Goal: Information Seeking & Learning: Learn about a topic

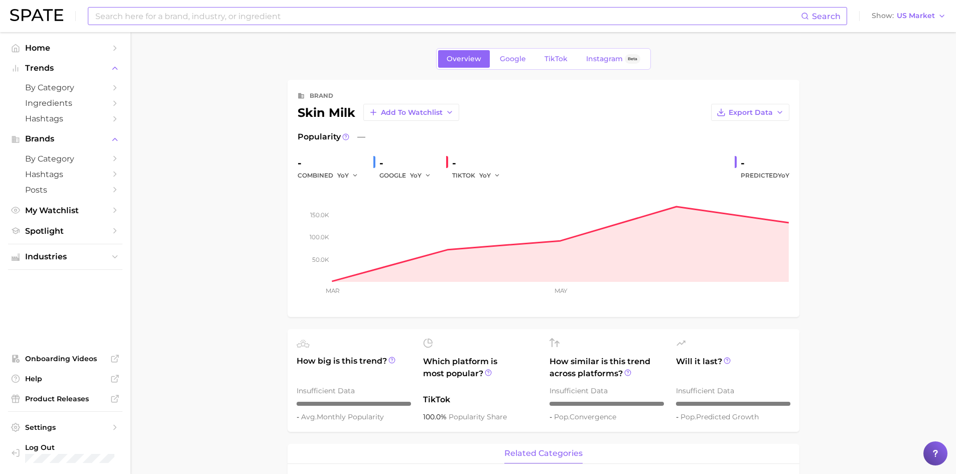
click at [237, 18] on input at bounding box center [447, 16] width 706 height 17
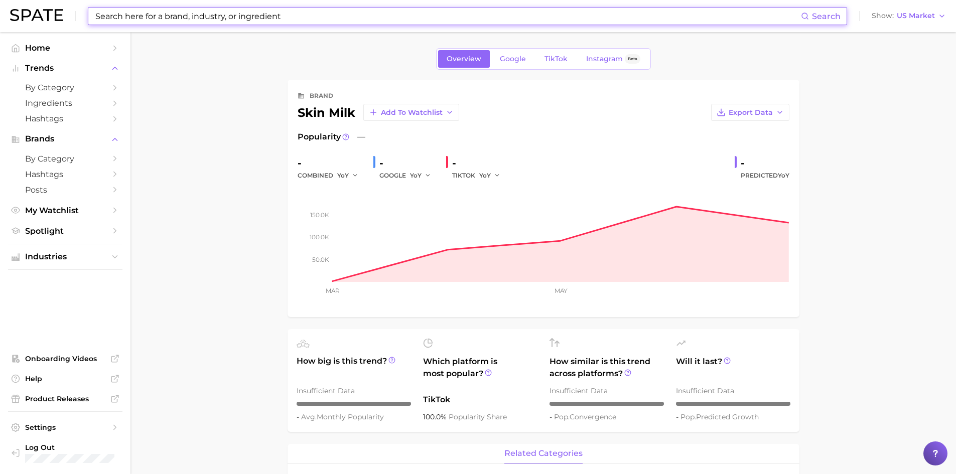
click at [169, 12] on input at bounding box center [447, 16] width 706 height 17
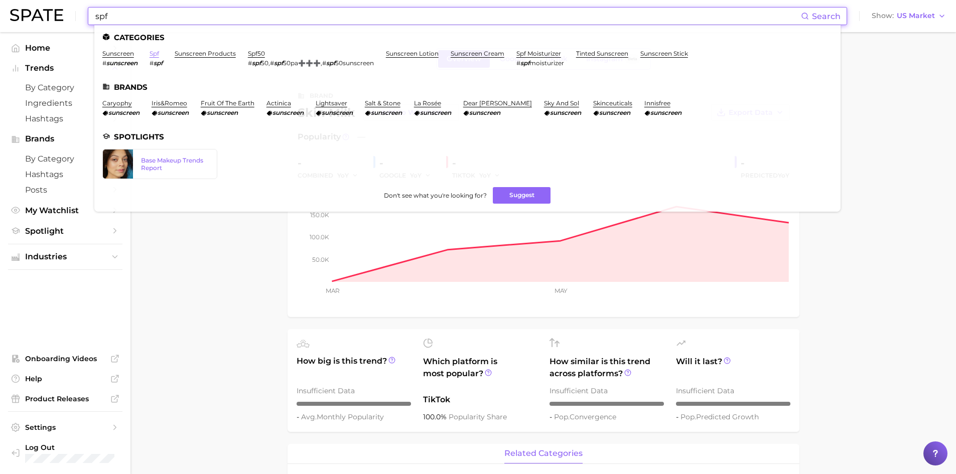
type input "spf"
click at [155, 54] on link "spf" at bounding box center [155, 54] width 10 height 8
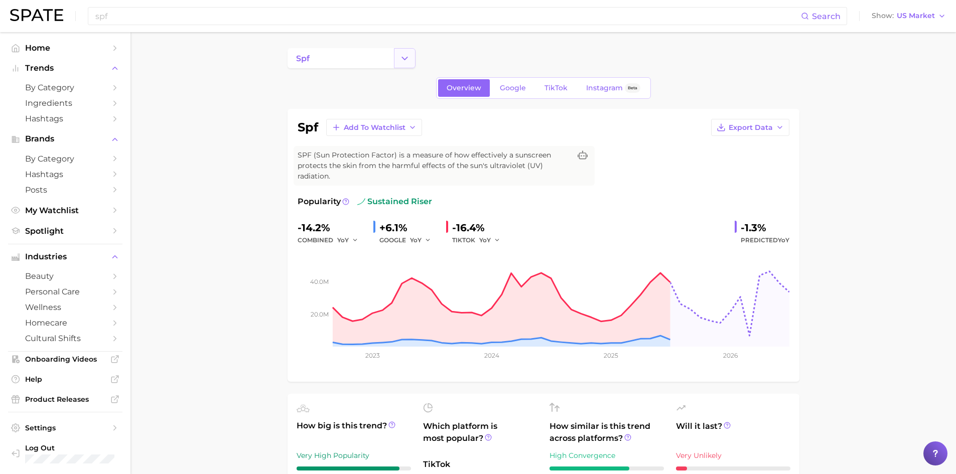
click at [402, 60] on icon "Change Category" at bounding box center [404, 58] width 11 height 11
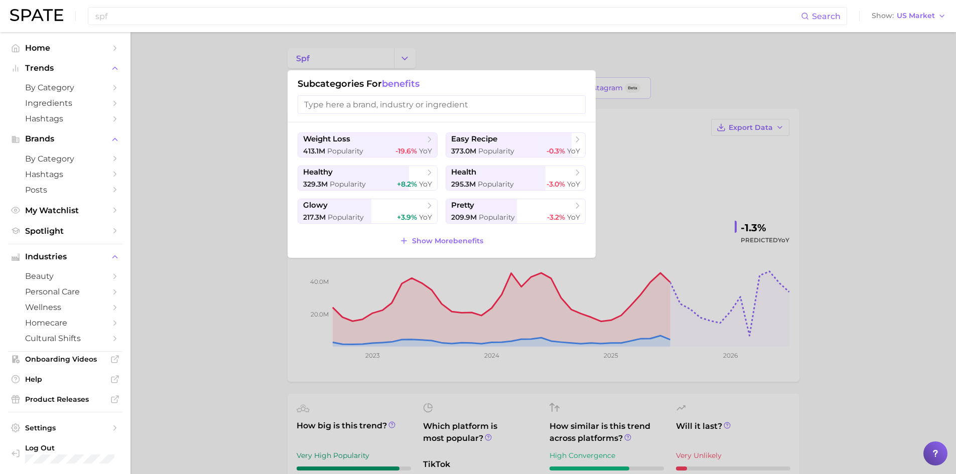
click at [261, 156] on div at bounding box center [478, 237] width 956 height 474
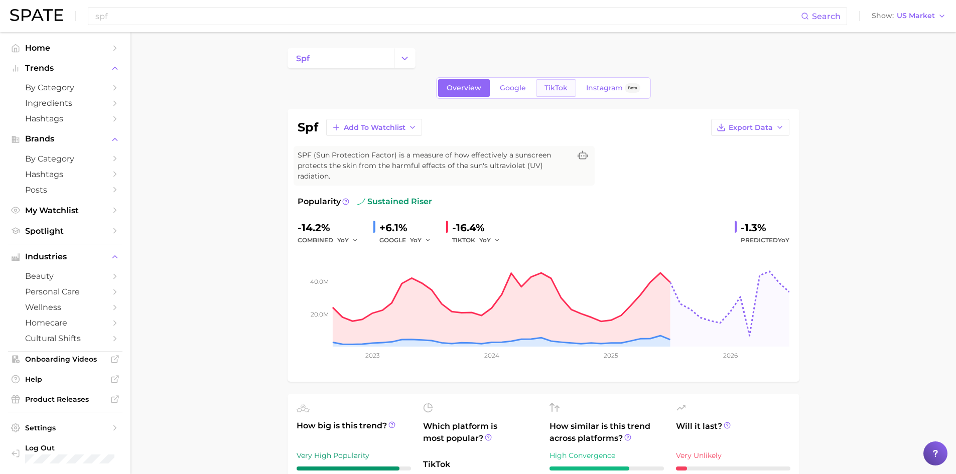
click at [569, 89] on link "TikTok" at bounding box center [556, 88] width 40 height 18
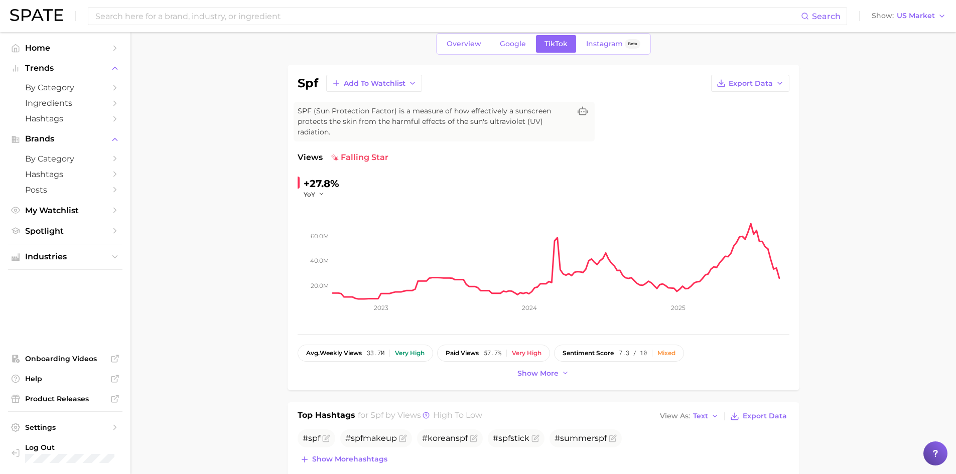
scroll to position [45, 0]
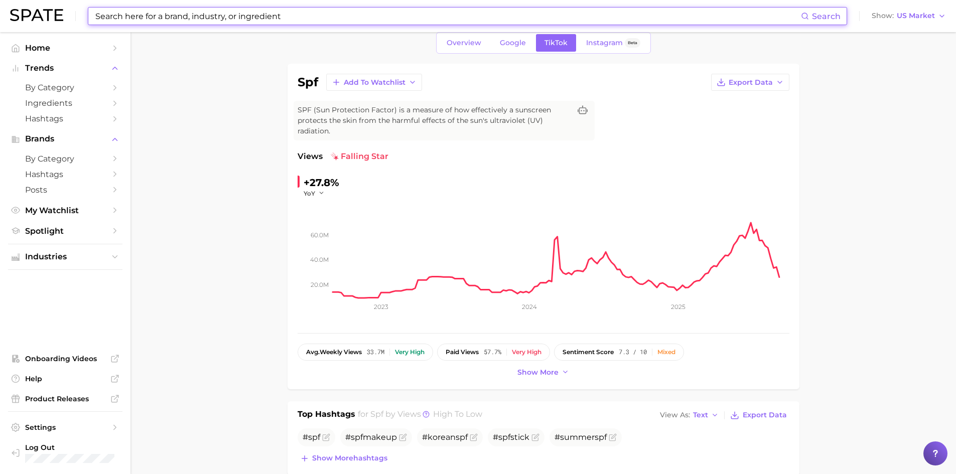
click at [279, 19] on input at bounding box center [447, 16] width 706 height 17
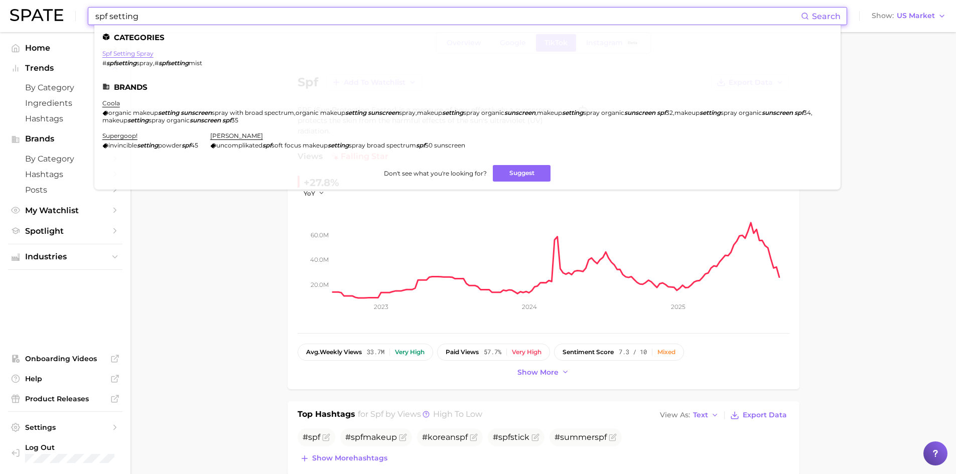
type input "spf setting"
click at [124, 51] on link "spf setting spray" at bounding box center [127, 54] width 51 height 8
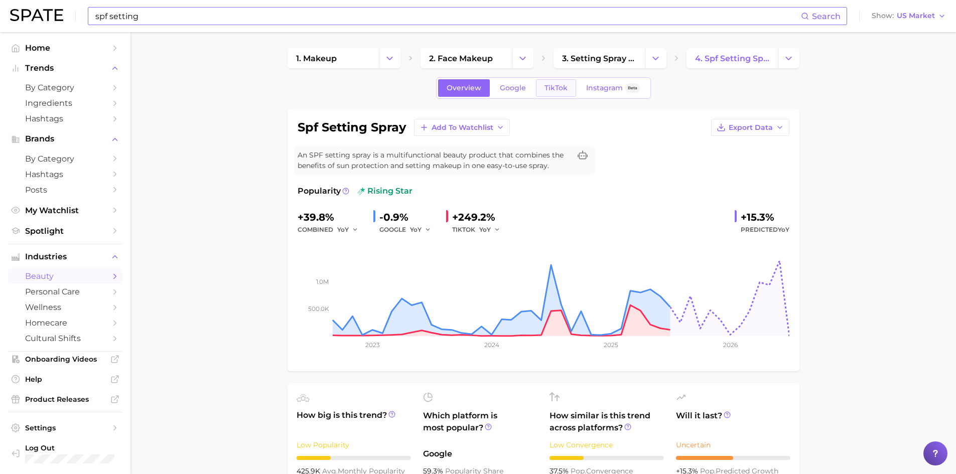
click at [558, 84] on span "TikTok" at bounding box center [555, 88] width 23 height 9
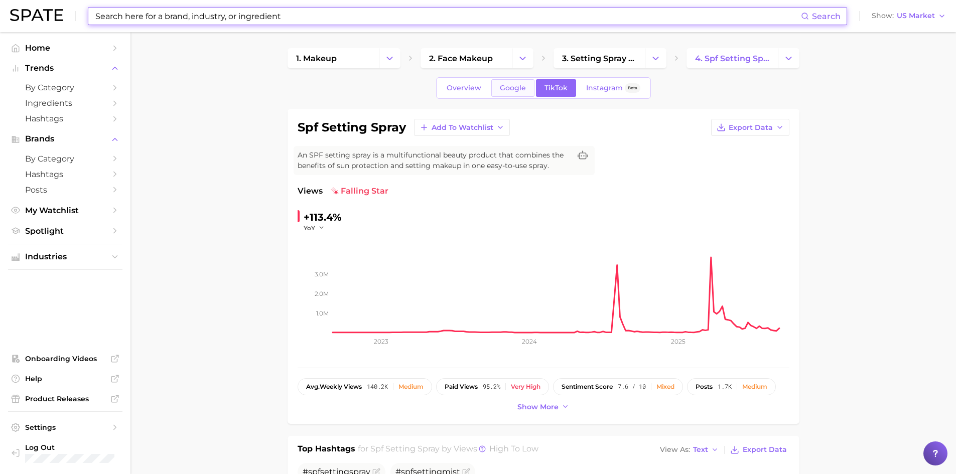
click at [506, 87] on span "Google" at bounding box center [513, 88] width 26 height 9
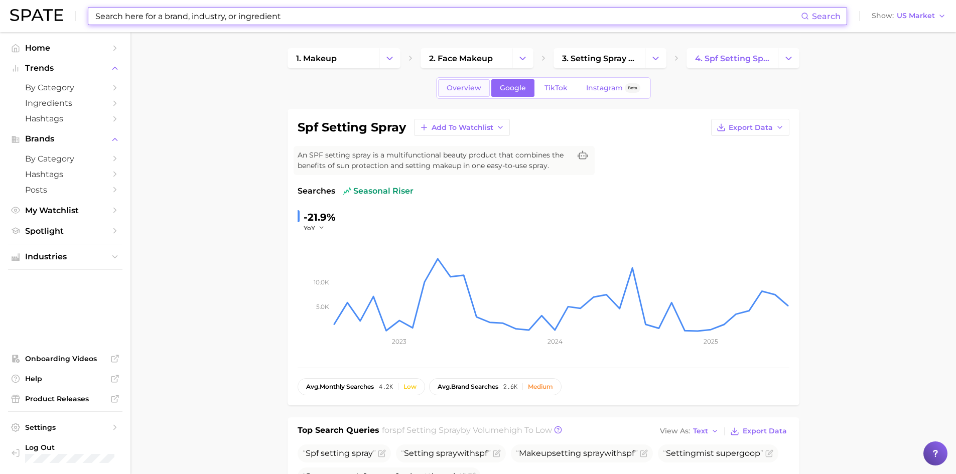
click at [481, 88] on link "Overview" at bounding box center [464, 88] width 52 height 18
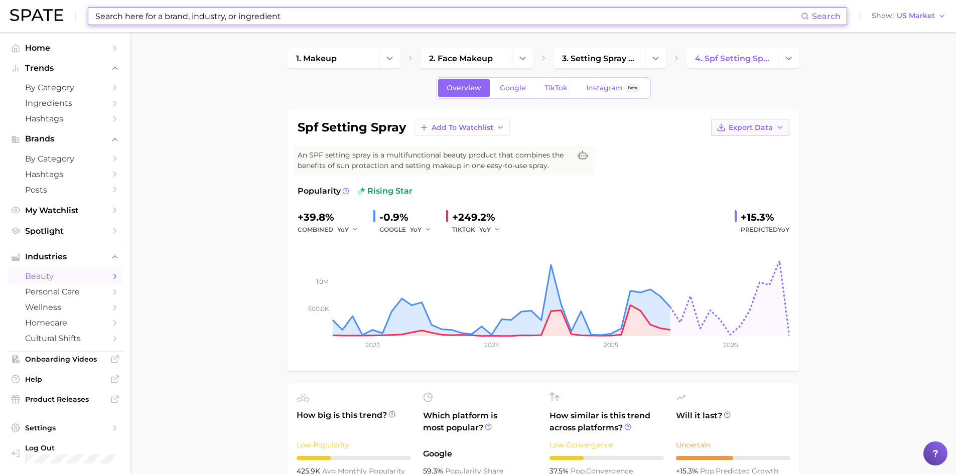
click at [769, 127] on span "Export Data" at bounding box center [751, 127] width 44 height 9
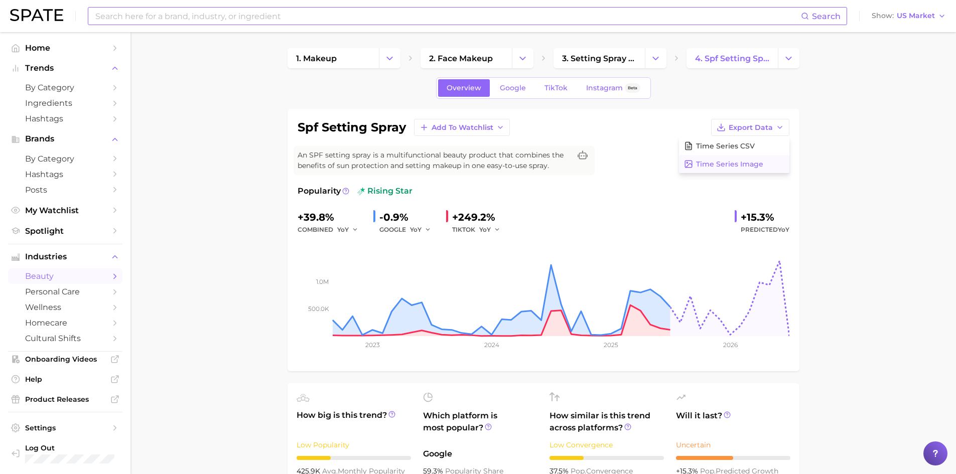
click at [744, 161] on span "Time Series Image" at bounding box center [729, 164] width 67 height 9
click at [752, 129] on span "Export Data" at bounding box center [751, 127] width 44 height 9
click at [405, 17] on input at bounding box center [447, 16] width 706 height 17
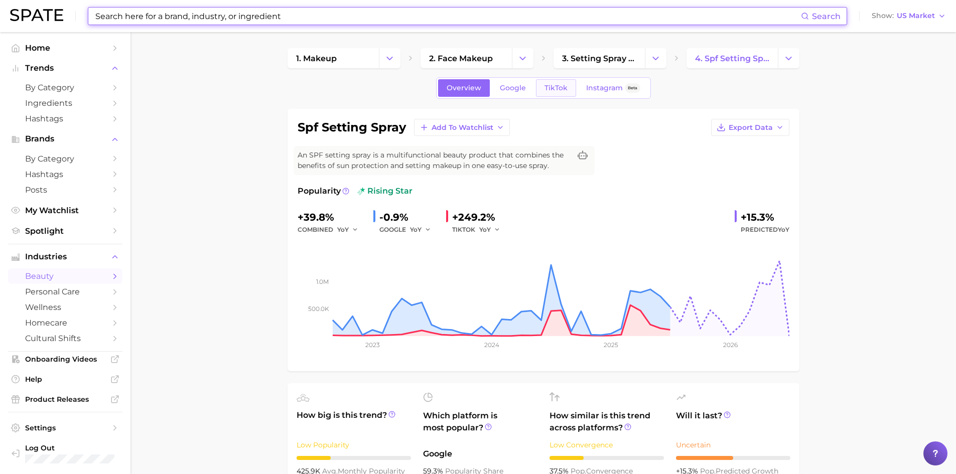
click at [550, 88] on span "TikTok" at bounding box center [555, 88] width 23 height 9
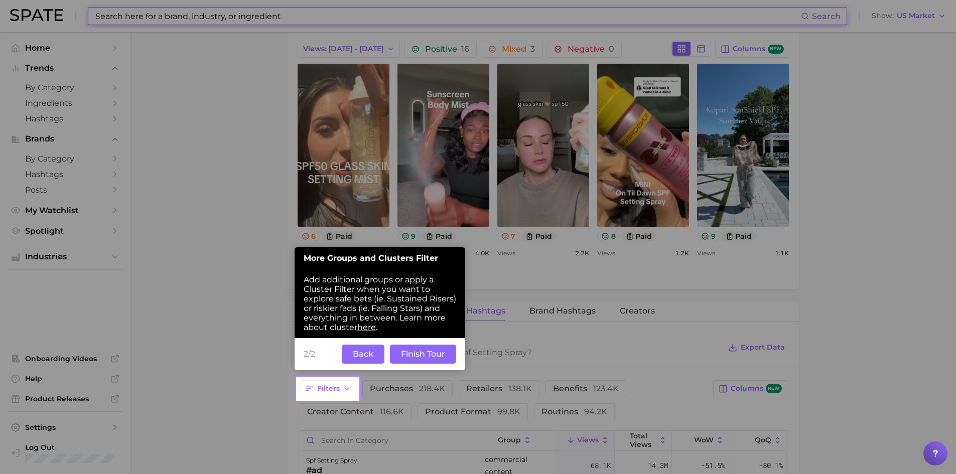
scroll to position [595, 0]
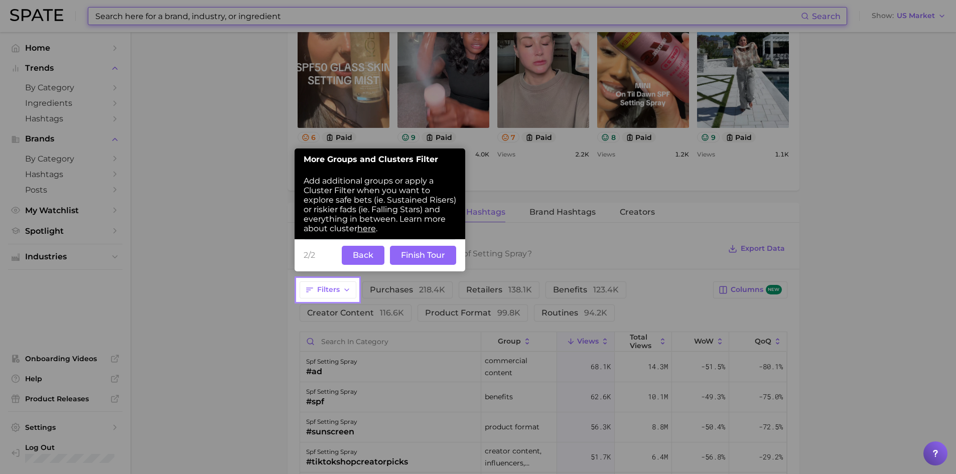
click at [371, 251] on button "Back" at bounding box center [363, 255] width 43 height 19
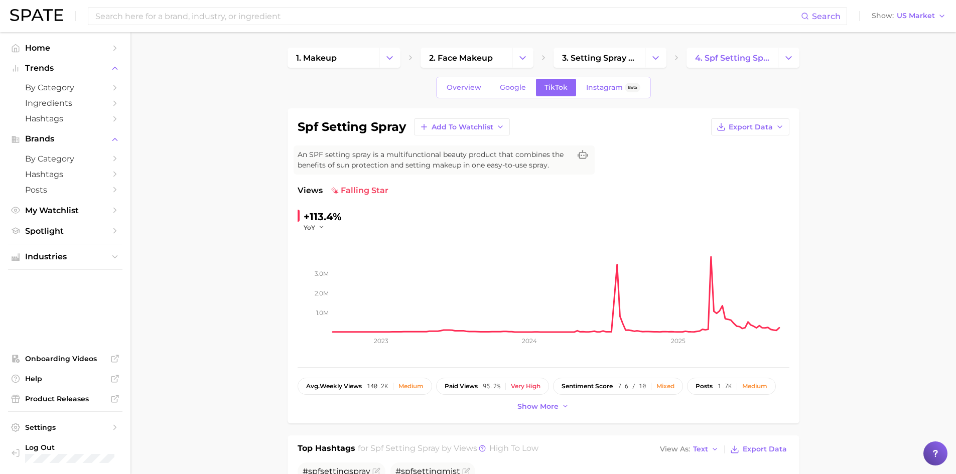
scroll to position [0, 0]
click at [278, 18] on input at bounding box center [447, 16] width 706 height 17
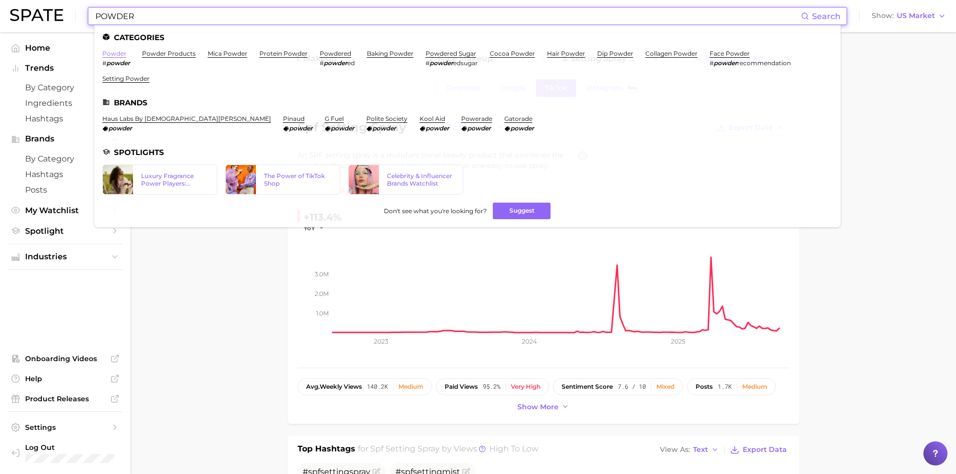
click at [123, 54] on link "powder" at bounding box center [114, 54] width 24 height 8
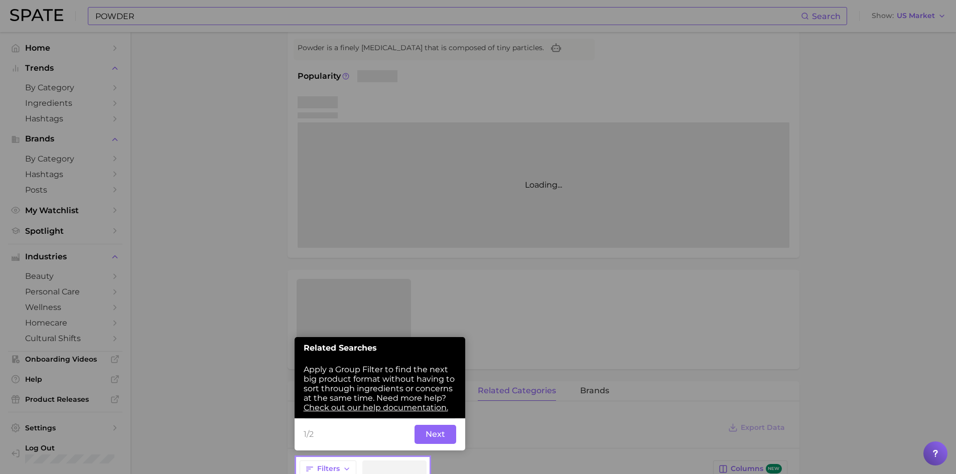
scroll to position [136, 0]
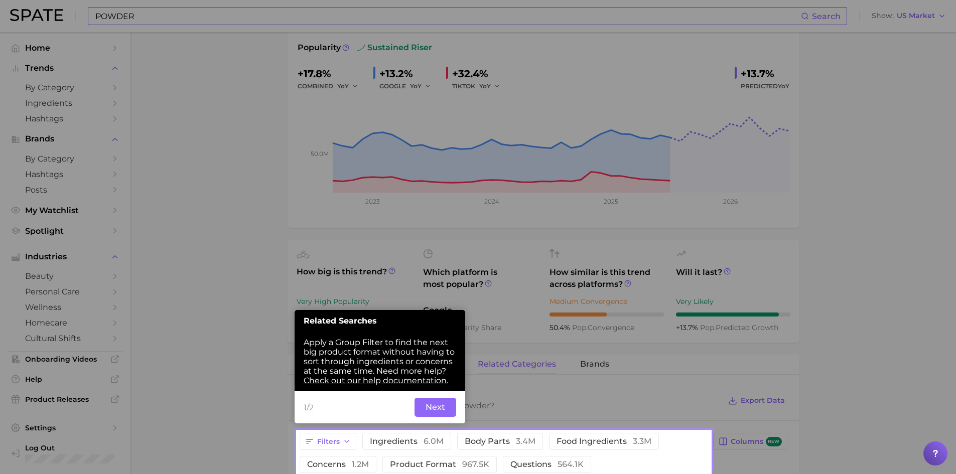
click at [543, 188] on div at bounding box center [503, 215] width 413 height 431
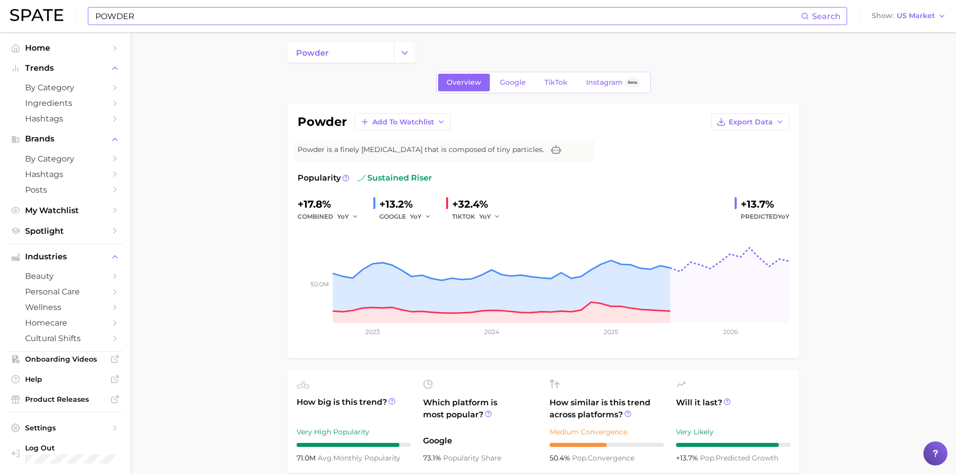
scroll to position [7, 0]
click at [181, 21] on input "POWDER" at bounding box center [447, 16] width 706 height 17
type input "P"
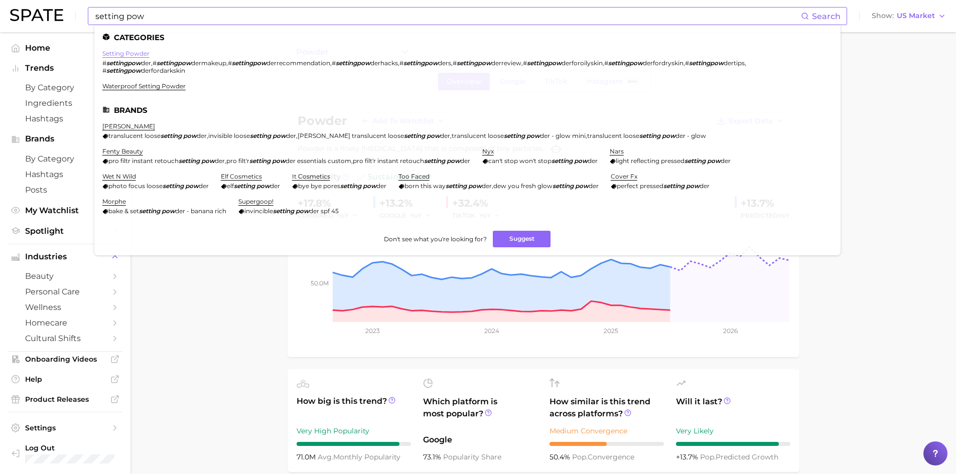
click at [133, 52] on link "setting powder" at bounding box center [125, 54] width 47 height 8
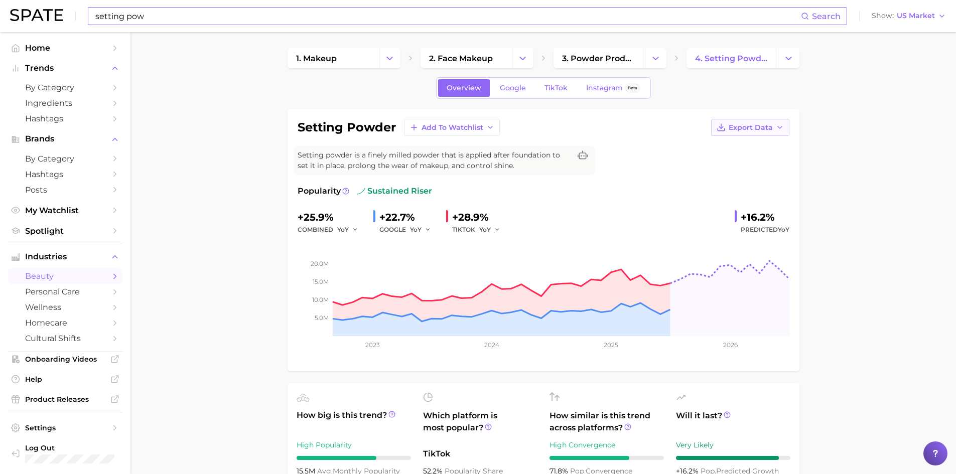
click at [776, 129] on icon "button" at bounding box center [780, 127] width 8 height 8
click at [760, 163] on span "Time Series Image" at bounding box center [729, 164] width 67 height 9
click at [365, 3] on div "setting pow Search Show US Market" at bounding box center [478, 16] width 936 height 32
click at [340, 17] on input "setting pow" at bounding box center [447, 16] width 706 height 17
type input "s"
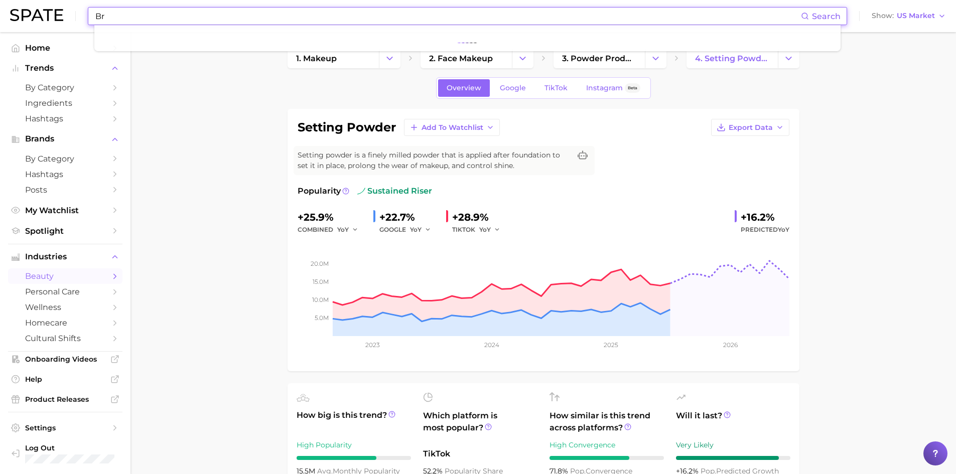
type input "B"
type input "s"
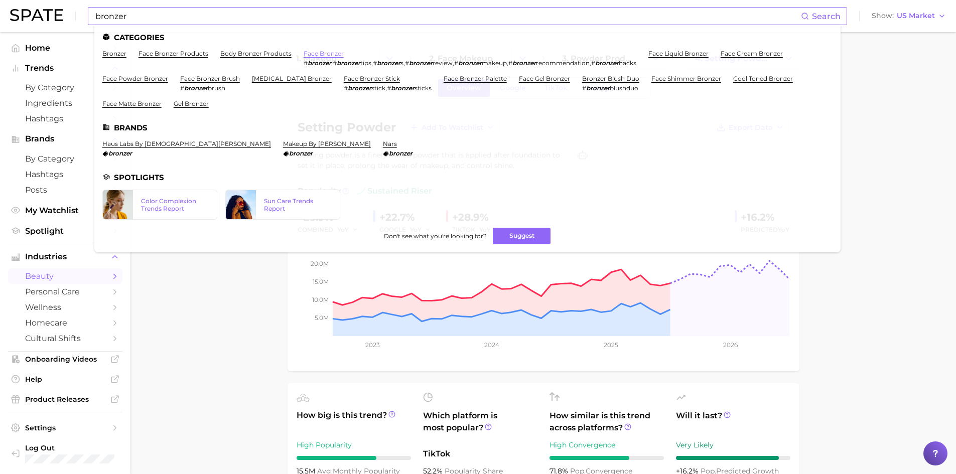
click at [311, 52] on link "face bronzer" at bounding box center [324, 54] width 40 height 8
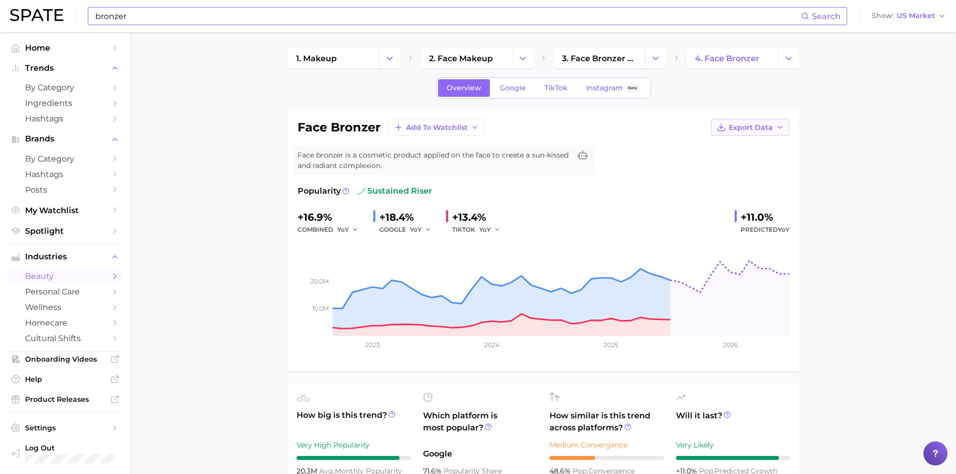
click at [758, 118] on div "face bronzer Add to Watchlist Export Data Face bronzer is a cosmetic product ap…" at bounding box center [544, 240] width 512 height 262
click at [756, 123] on span "Export Data" at bounding box center [751, 127] width 44 height 9
click at [743, 157] on button "Time Series Image" at bounding box center [734, 164] width 110 height 18
click at [281, 17] on input "bronzer" at bounding box center [447, 16] width 706 height 17
type input "b"
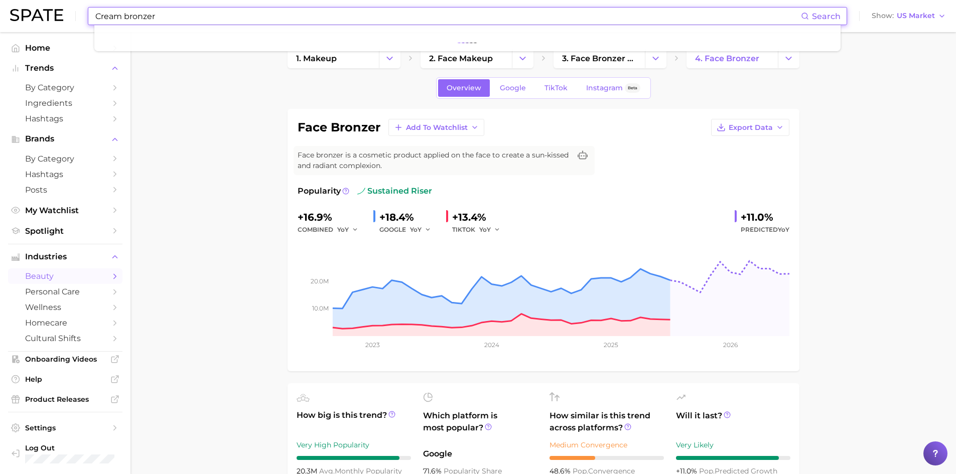
type input "Cream bronzer"
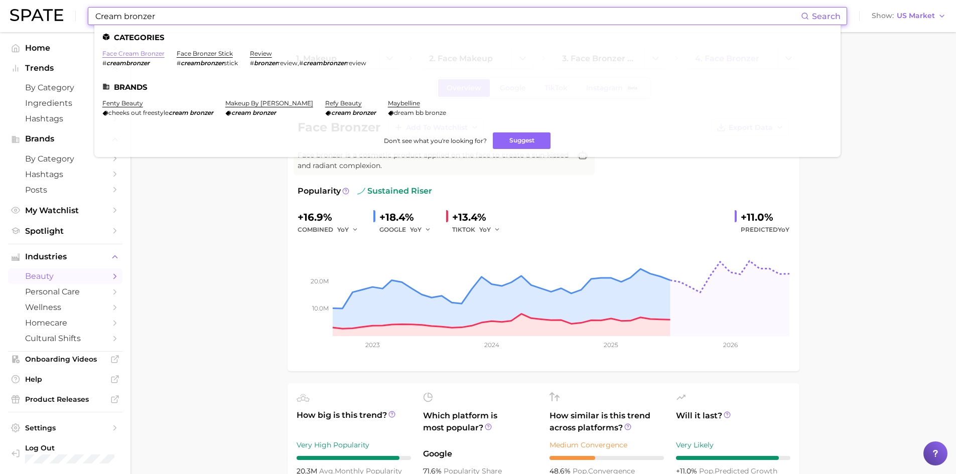
click at [149, 55] on link "face cream bronzer" at bounding box center [133, 54] width 62 height 8
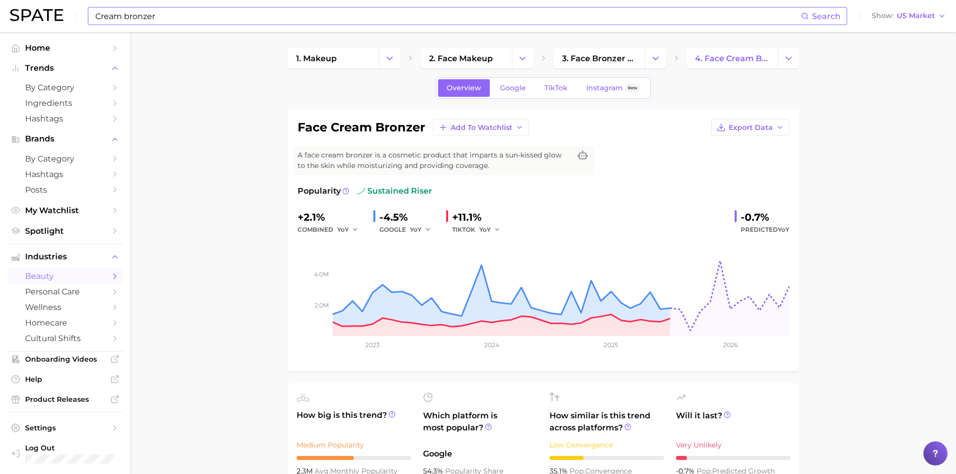
scroll to position [50, 0]
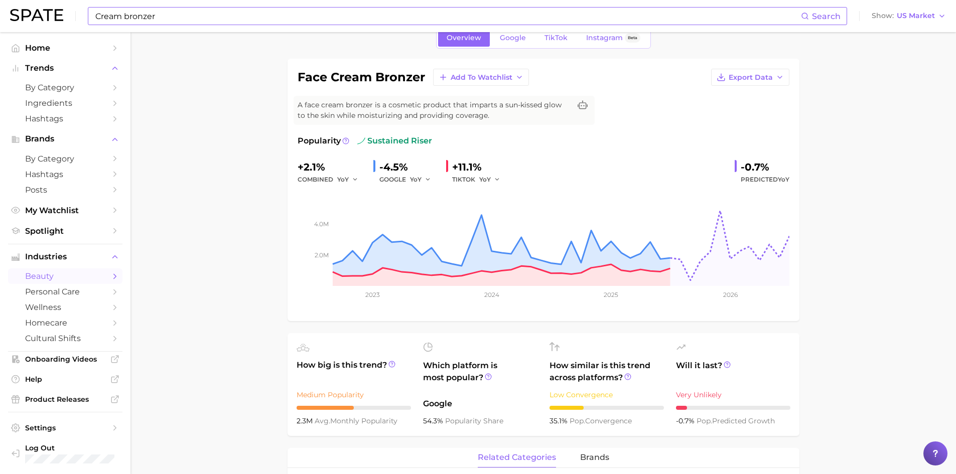
click at [168, 15] on input "Cream bronzer" at bounding box center [447, 16] width 706 height 17
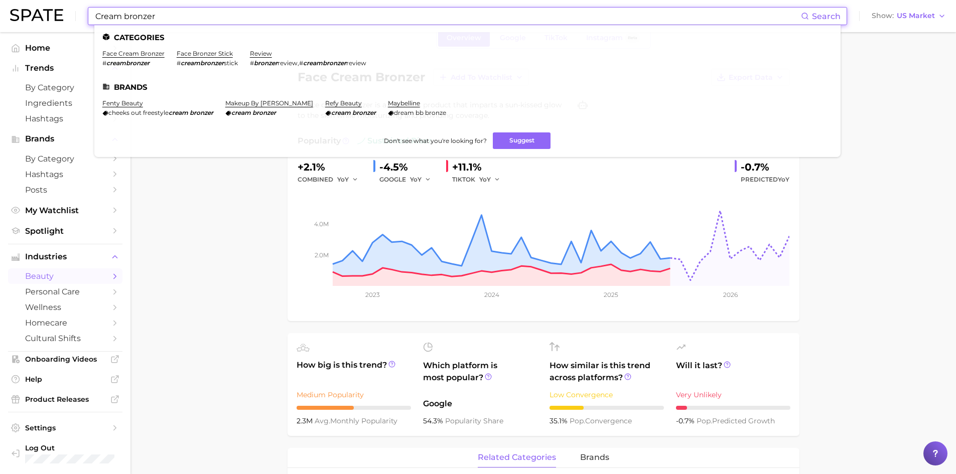
drag, startPoint x: 174, startPoint y: 15, endPoint x: 160, endPoint y: 15, distance: 14.6
click at [160, 15] on input "Cream bronzer" at bounding box center [447, 16] width 706 height 17
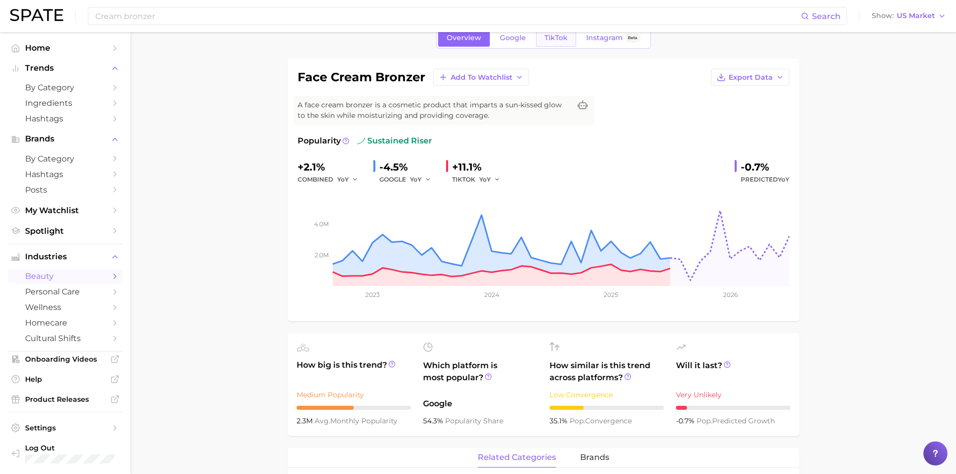
click at [543, 42] on link "TikTok" at bounding box center [556, 38] width 40 height 18
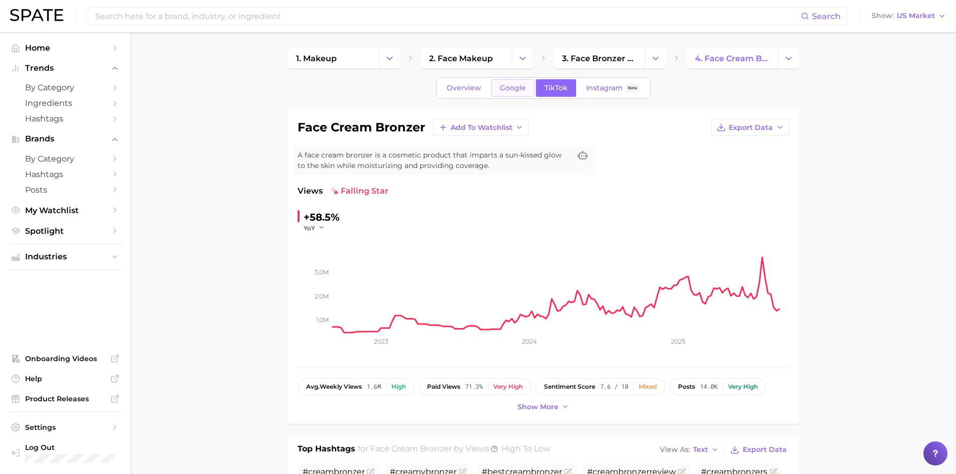
click at [517, 84] on span "Google" at bounding box center [513, 88] width 26 height 9
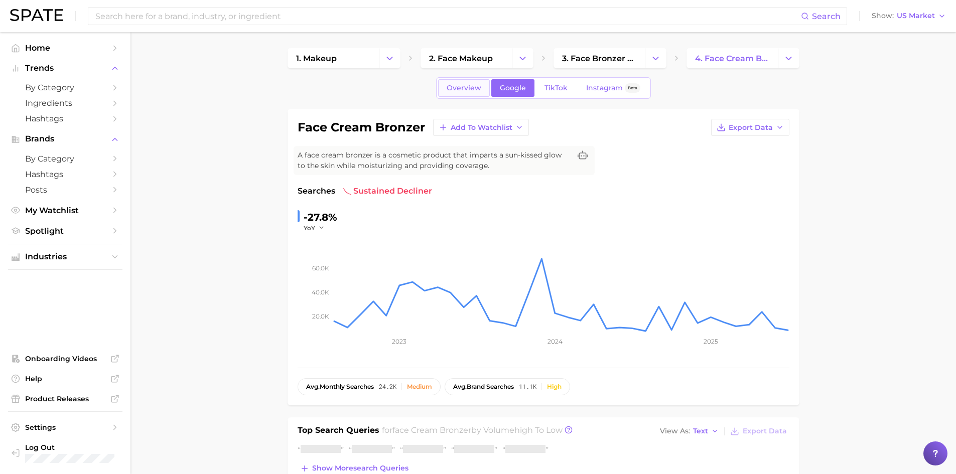
click at [478, 87] on span "Overview" at bounding box center [464, 88] width 35 height 9
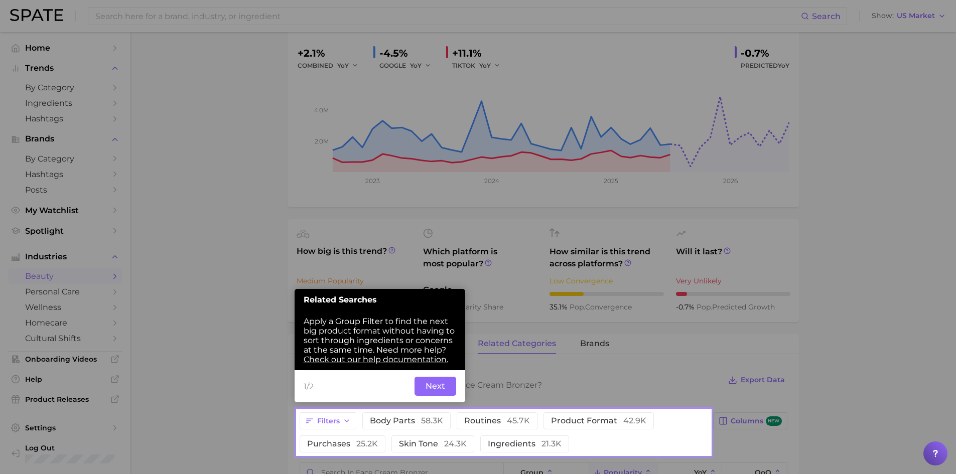
scroll to position [168, 0]
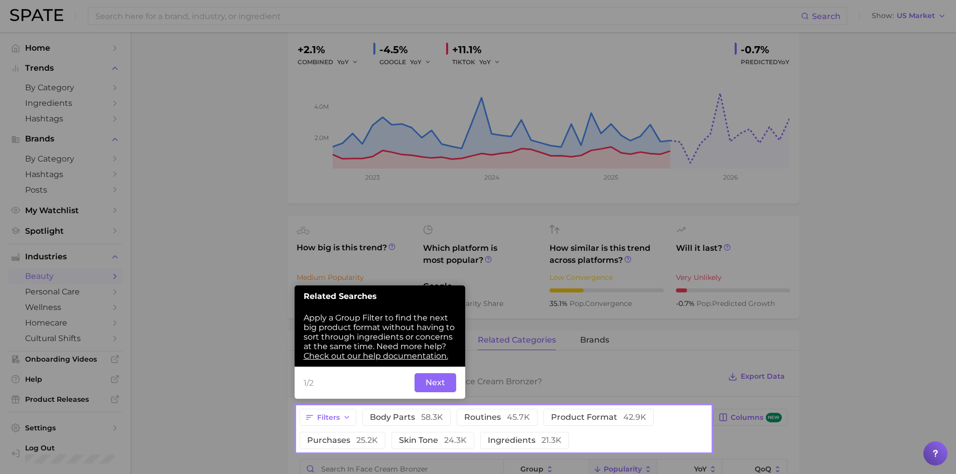
click at [440, 375] on button "Next" at bounding box center [435, 382] width 42 height 19
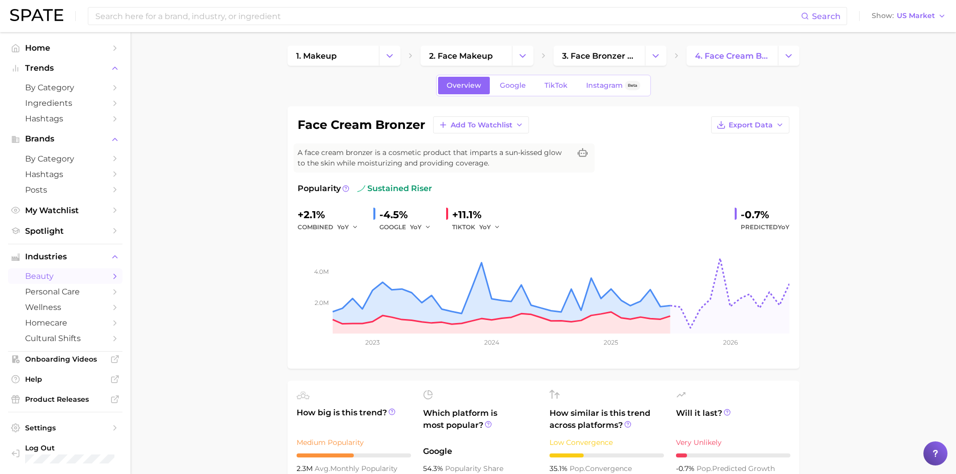
scroll to position [0, 0]
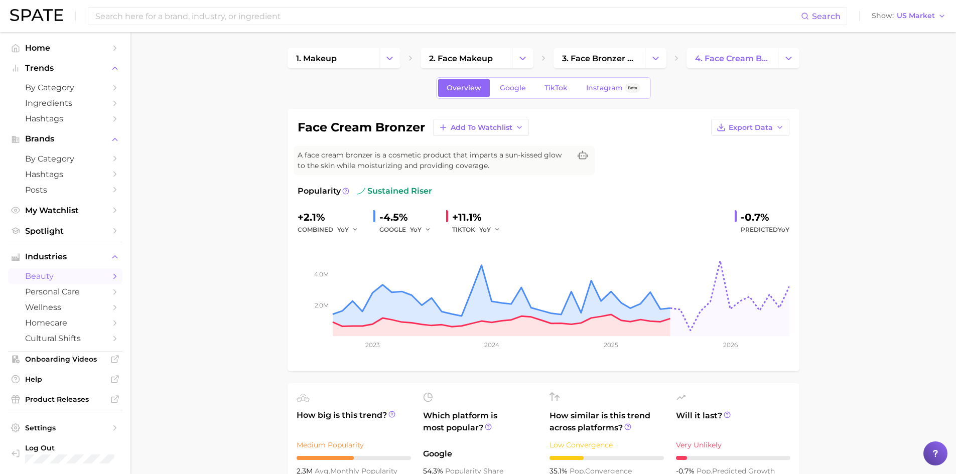
click at [209, 5] on div "Search Show US Market" at bounding box center [478, 16] width 936 height 32
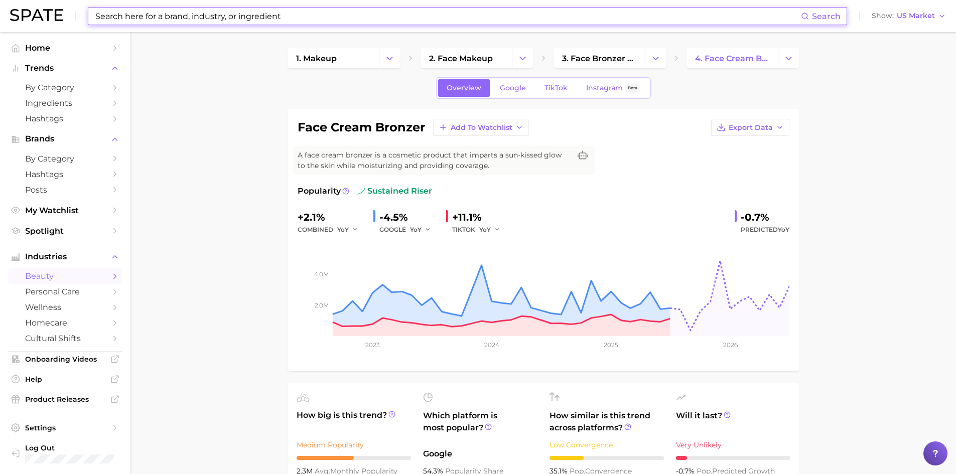
click at [213, 11] on input at bounding box center [447, 16] width 706 height 17
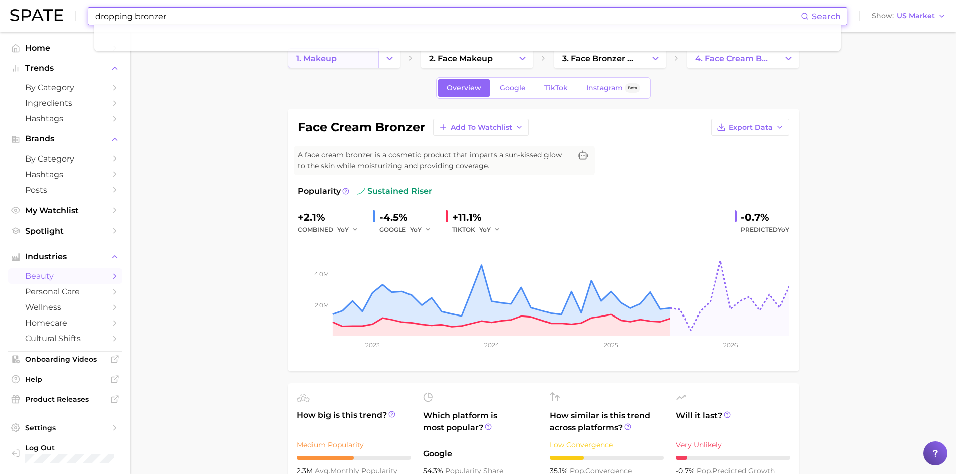
type input "dropping bronzer"
drag, startPoint x: 196, startPoint y: 21, endPoint x: 97, endPoint y: 24, distance: 98.4
click at [97, 24] on input "dropping bronzer" at bounding box center [447, 16] width 706 height 17
type input "b"
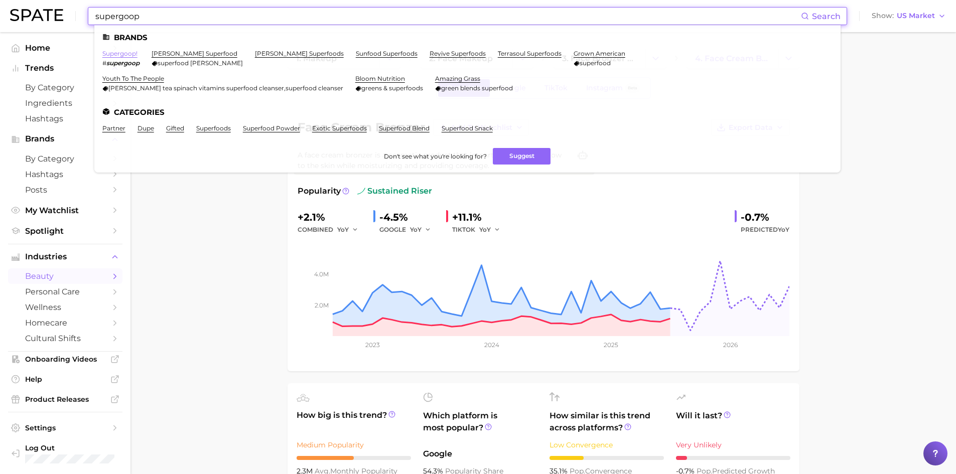
type input "supergoop"
click at [128, 51] on link "supergoop!" at bounding box center [119, 54] width 35 height 8
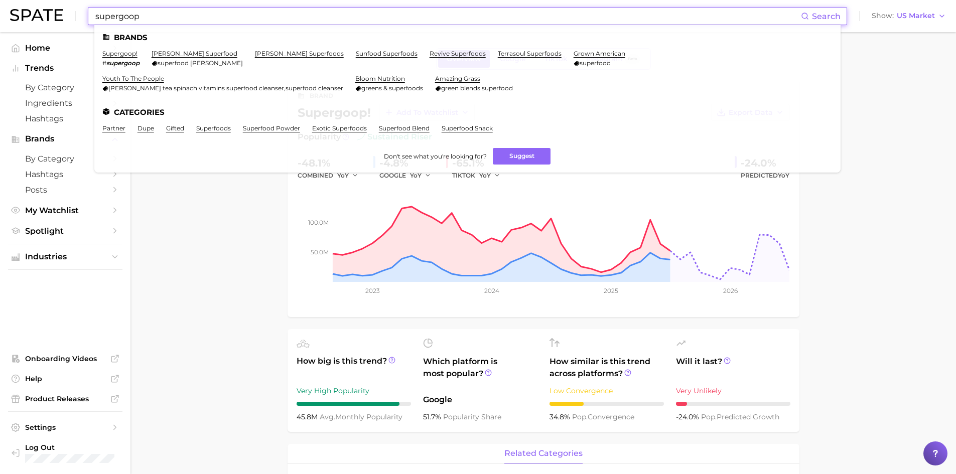
click at [243, 21] on input "supergoop" at bounding box center [447, 16] width 706 height 17
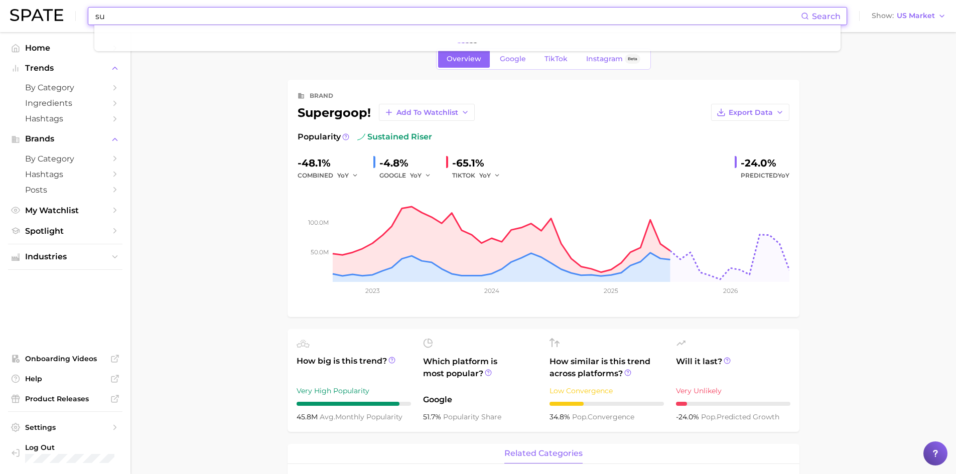
type input "s"
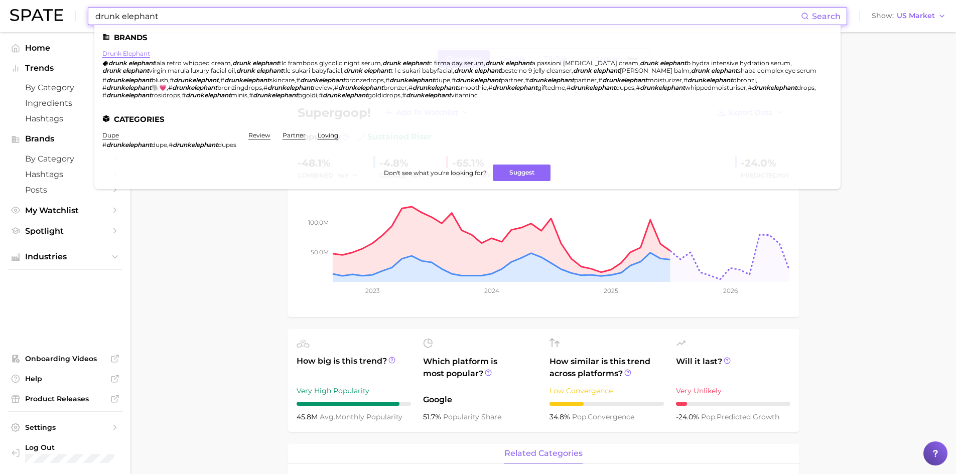
click at [143, 57] on link "drunk elephant" at bounding box center [126, 54] width 48 height 8
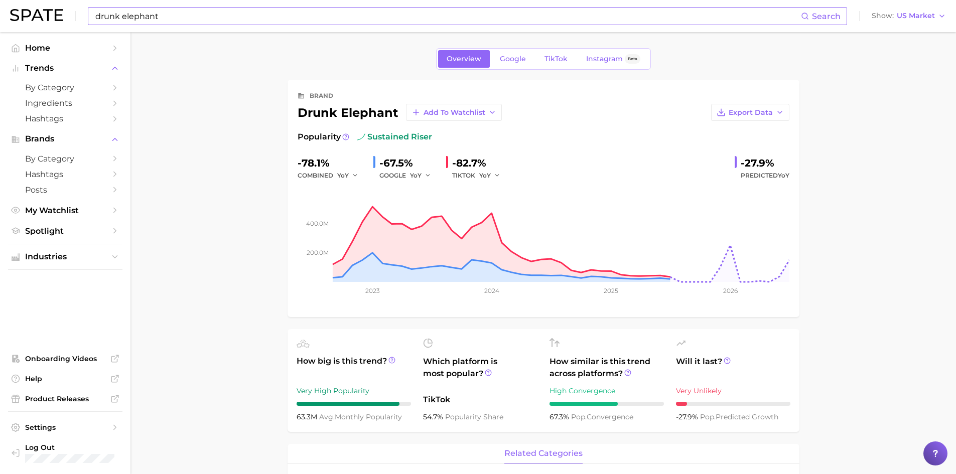
click at [268, 21] on input "drunk elephant" at bounding box center [447, 16] width 706 height 17
type input "d"
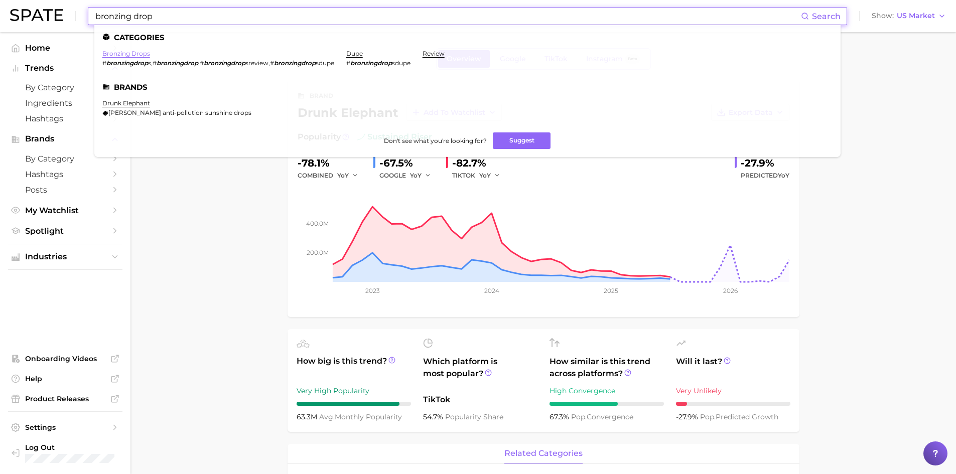
type input "bronzing drop"
click at [130, 52] on link "bronzing drops" at bounding box center [126, 54] width 48 height 8
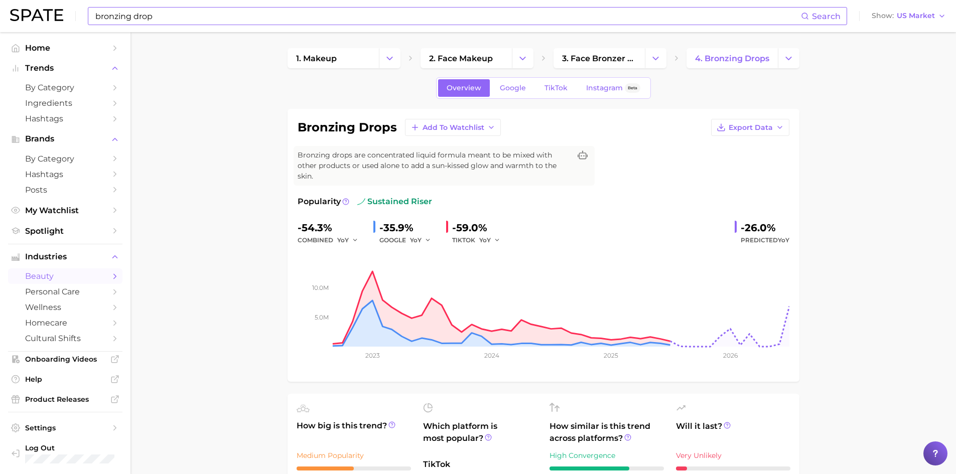
click at [393, 15] on input "bronzing drop" at bounding box center [447, 16] width 706 height 17
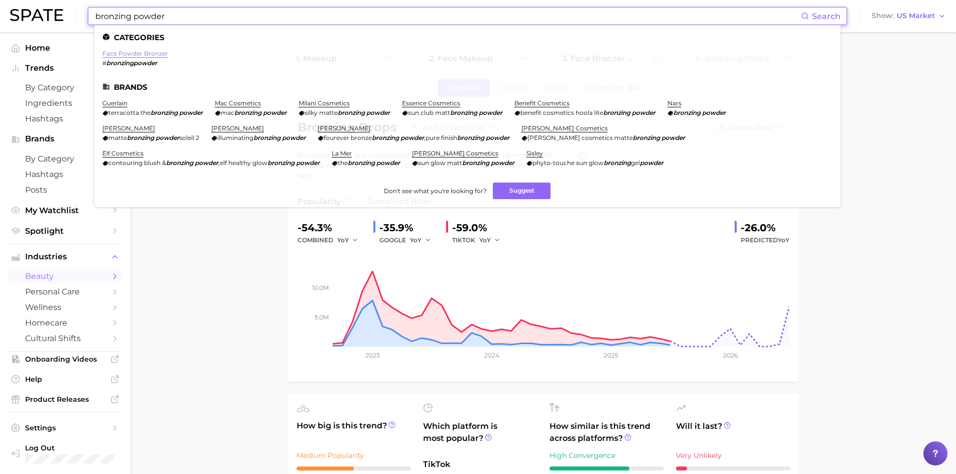
type input "bronzing powder"
click at [152, 54] on link "face powder bronzer" at bounding box center [135, 54] width 66 height 8
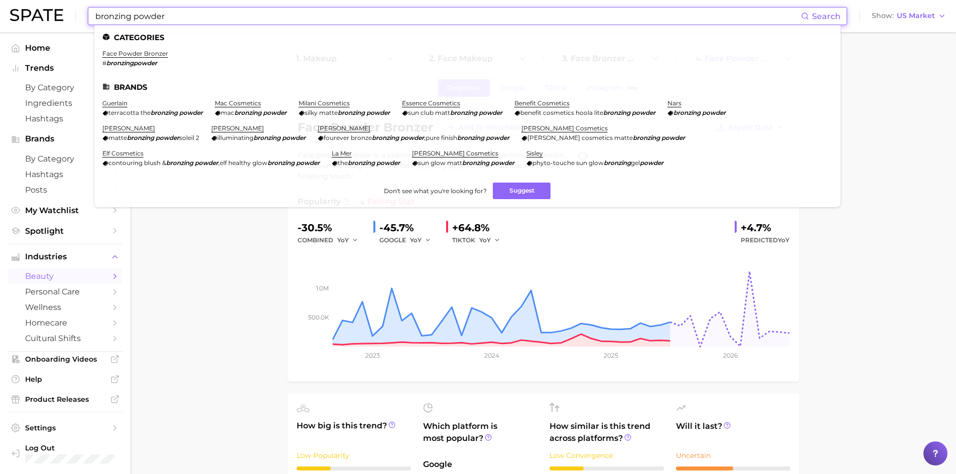
click at [221, 20] on input "bronzing powder" at bounding box center [447, 16] width 706 height 17
drag, startPoint x: 224, startPoint y: 24, endPoint x: 78, endPoint y: 18, distance: 146.1
click at [78, 18] on div "bronzing powder Search Categories face powder bronzer # bronzingpowder Brands g…" at bounding box center [478, 16] width 936 height 32
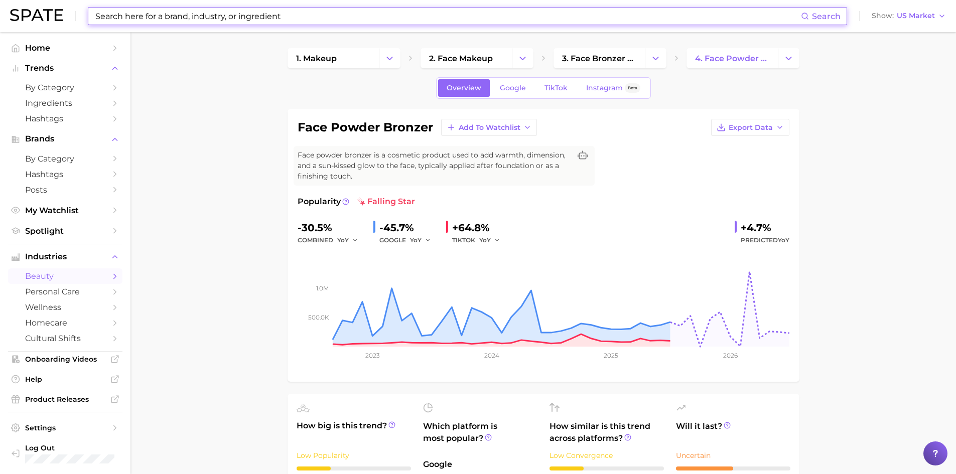
paste input "KOSAS"
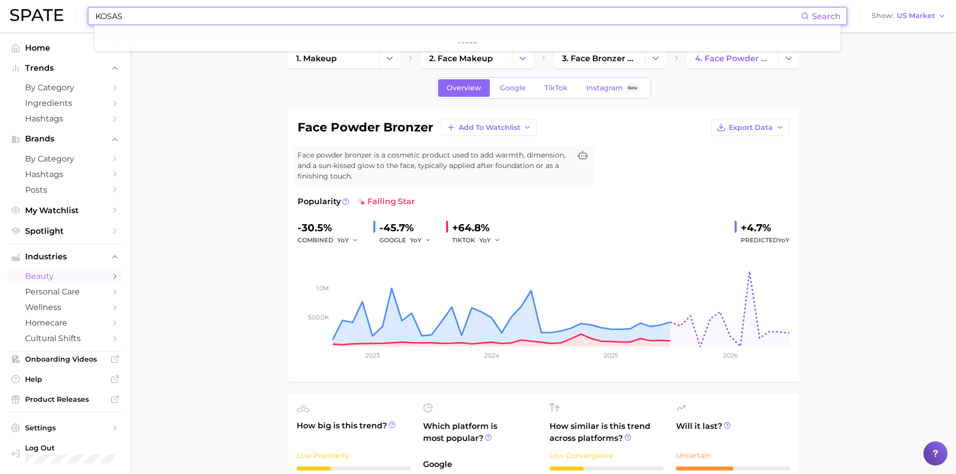
type input "KOSAS"
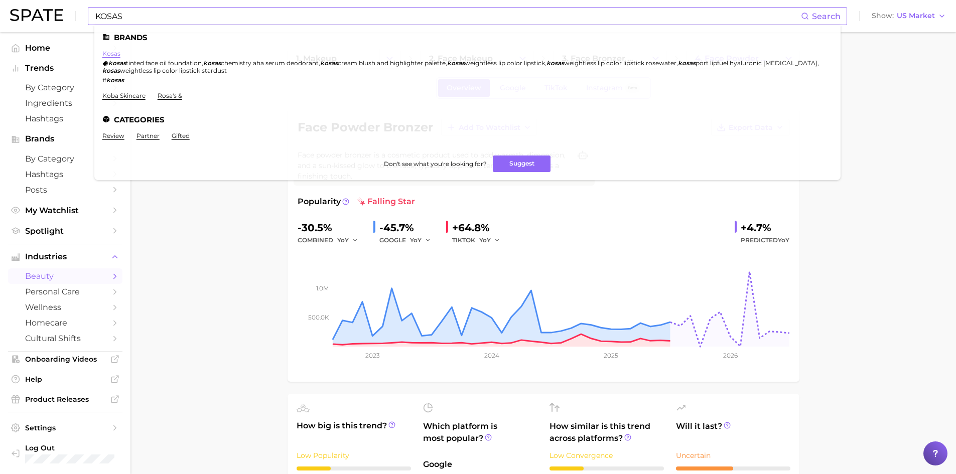
click at [112, 55] on link "kosas" at bounding box center [111, 54] width 18 height 8
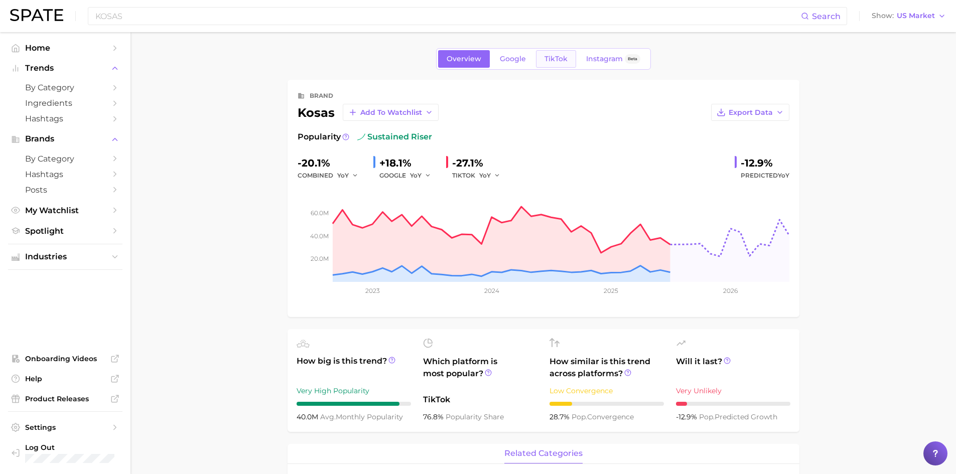
click at [559, 56] on span "TikTok" at bounding box center [555, 59] width 23 height 9
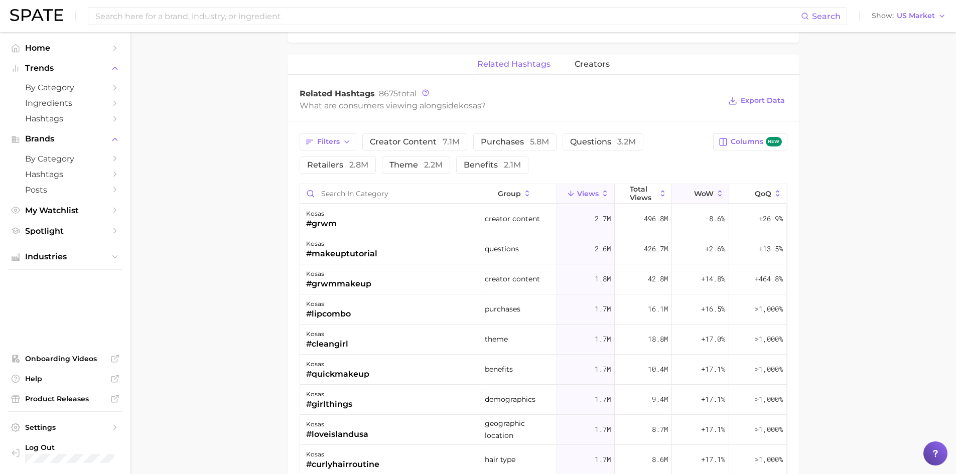
click at [698, 191] on span "WoW" at bounding box center [704, 194] width 20 height 8
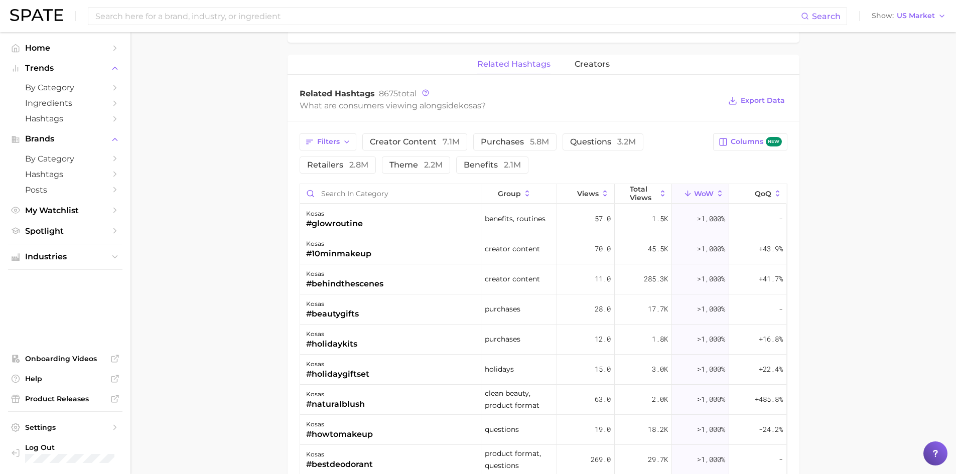
click at [249, 227] on main "Overview Google TikTok Instagram Beta brand kosas Add to Watchlist Export Data …" at bounding box center [542, 25] width 825 height 1390
click at [257, 223] on main "Overview Google TikTok Instagram Beta brand kosas Add to Watchlist Export Data …" at bounding box center [542, 25] width 825 height 1390
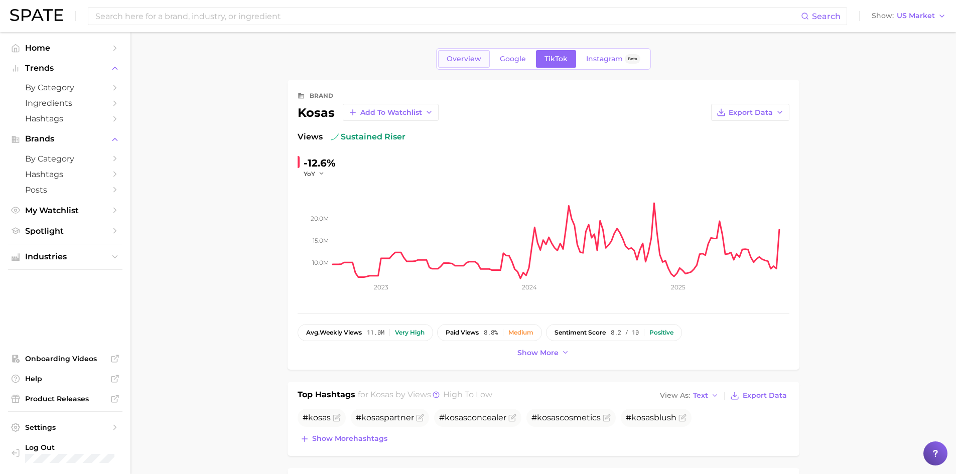
click at [460, 59] on span "Overview" at bounding box center [464, 59] width 35 height 9
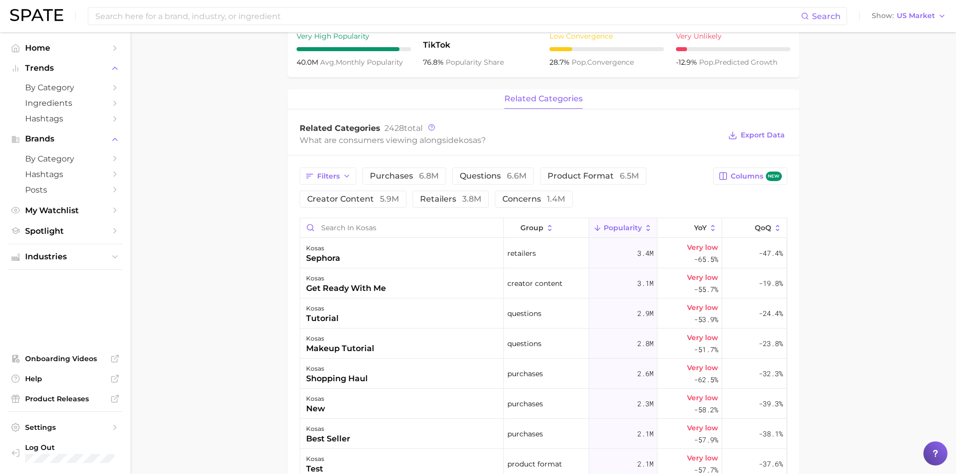
scroll to position [452, 0]
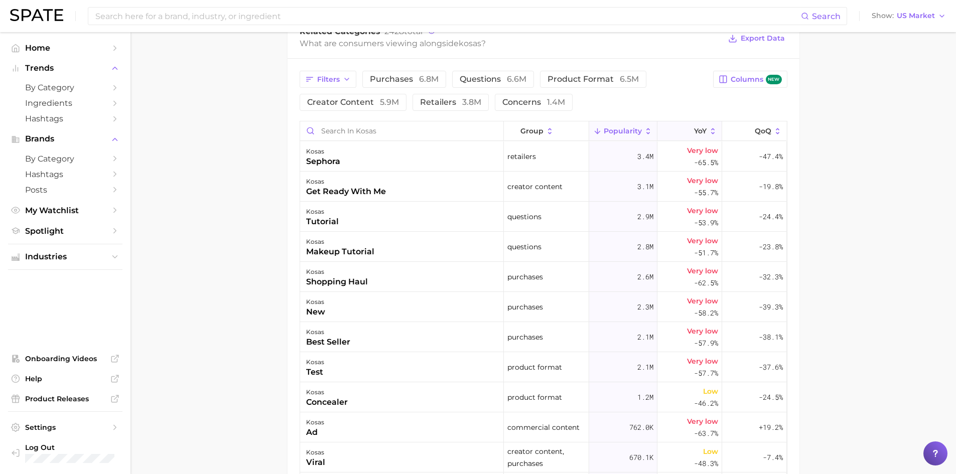
click at [696, 131] on span "YoY" at bounding box center [700, 131] width 13 height 8
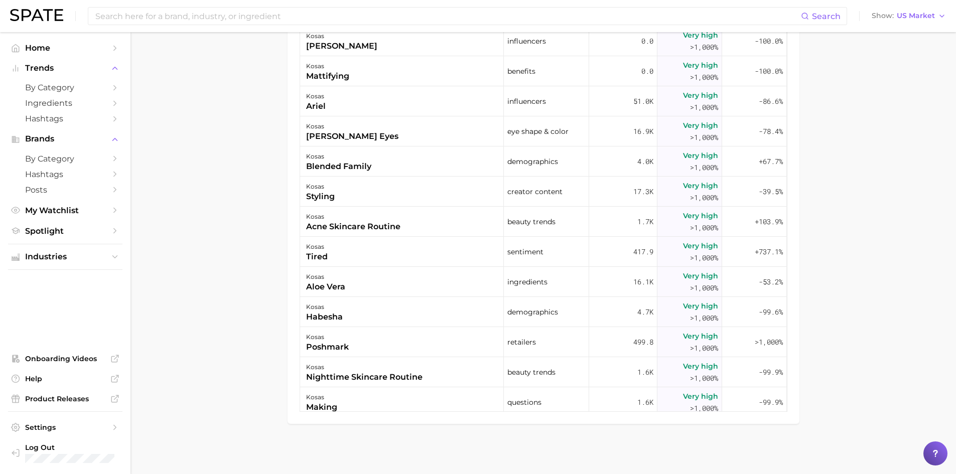
scroll to position [401, 0]
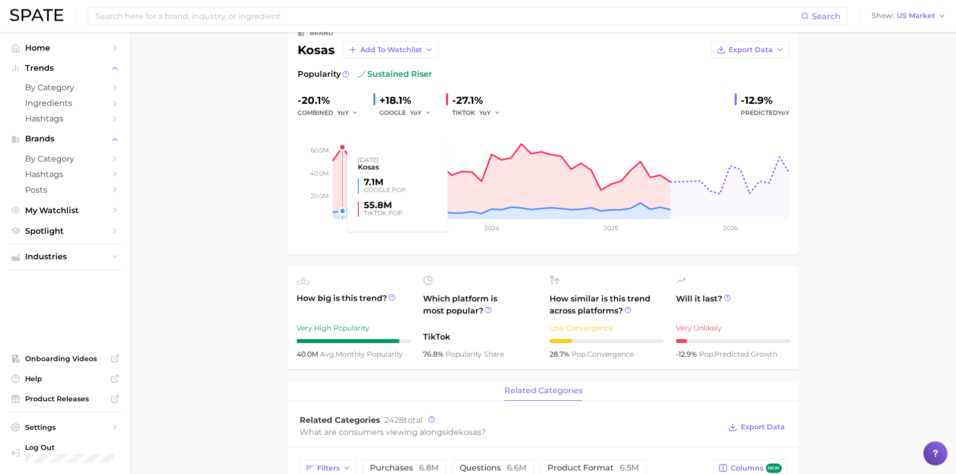
scroll to position [0, 0]
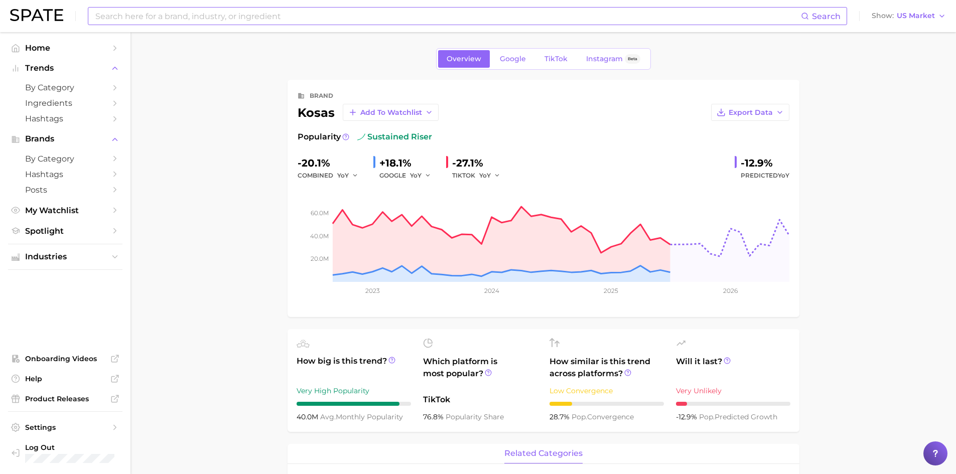
click at [255, 17] on input at bounding box center [447, 16] width 706 height 17
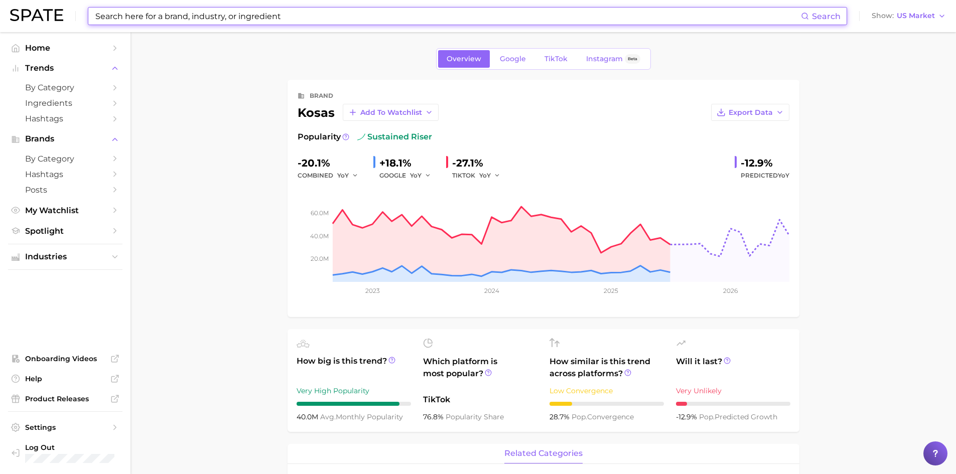
paste input "TIR TIR"
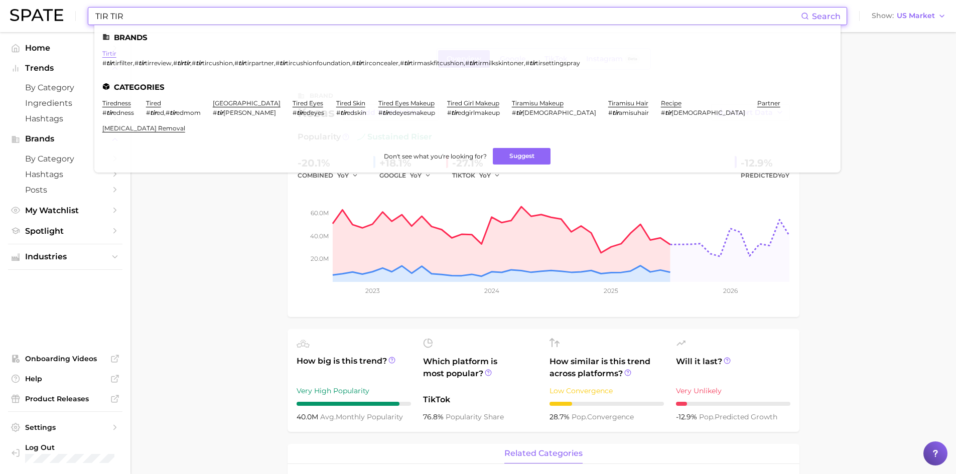
type input "TIR TIR"
click at [110, 54] on link "tirtir" at bounding box center [109, 54] width 14 height 8
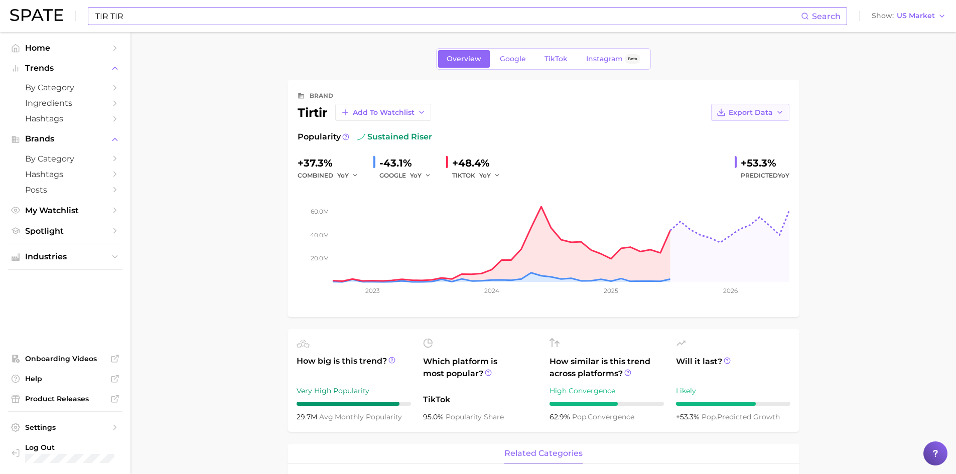
click at [763, 116] on span "Export Data" at bounding box center [751, 112] width 44 height 9
click at [728, 146] on span "Time Series Image" at bounding box center [729, 149] width 67 height 9
click at [568, 63] on link "TikTok" at bounding box center [556, 59] width 40 height 18
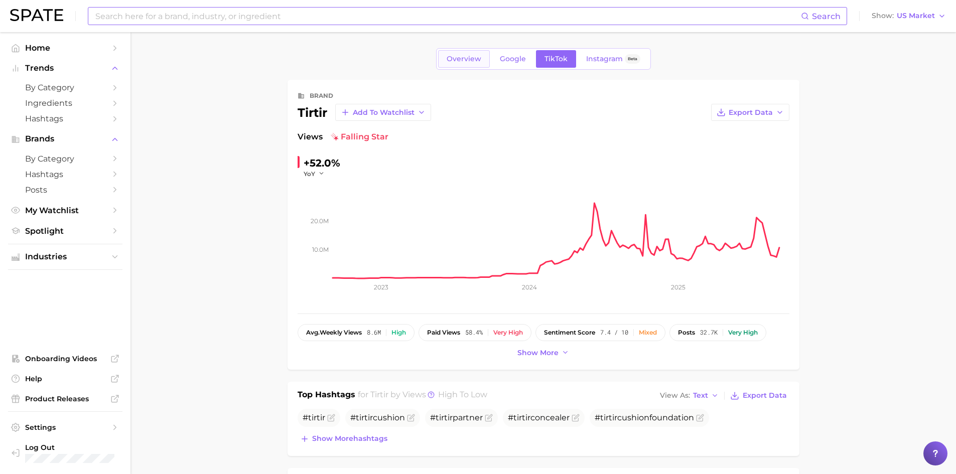
click at [451, 64] on link "Overview" at bounding box center [464, 59] width 52 height 18
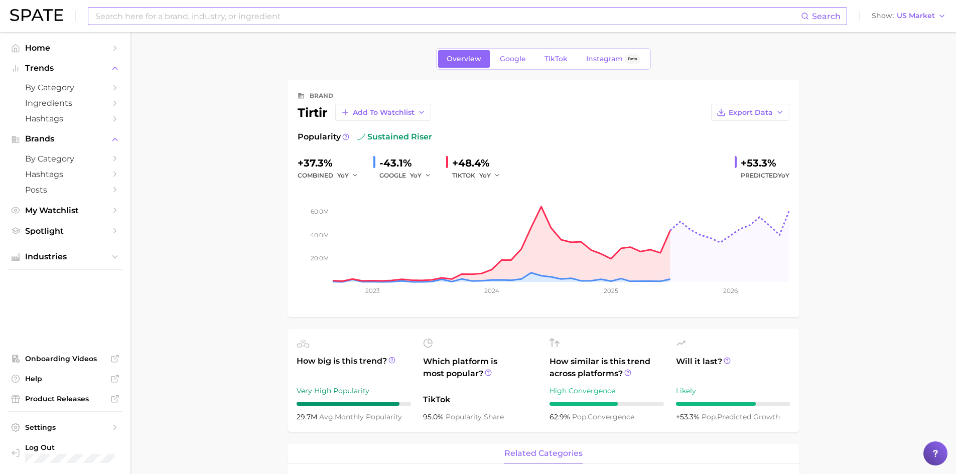
click at [273, 20] on input at bounding box center [447, 16] width 706 height 17
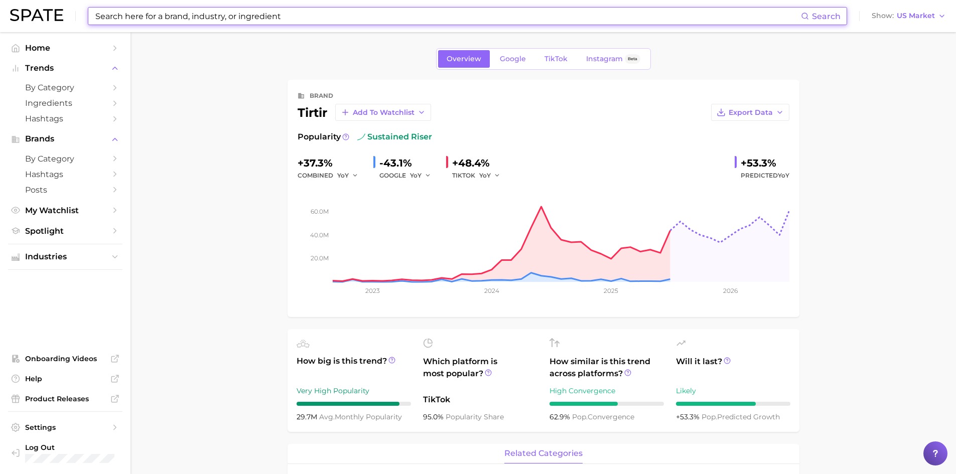
paste input "SUMMER FRIDAYS"
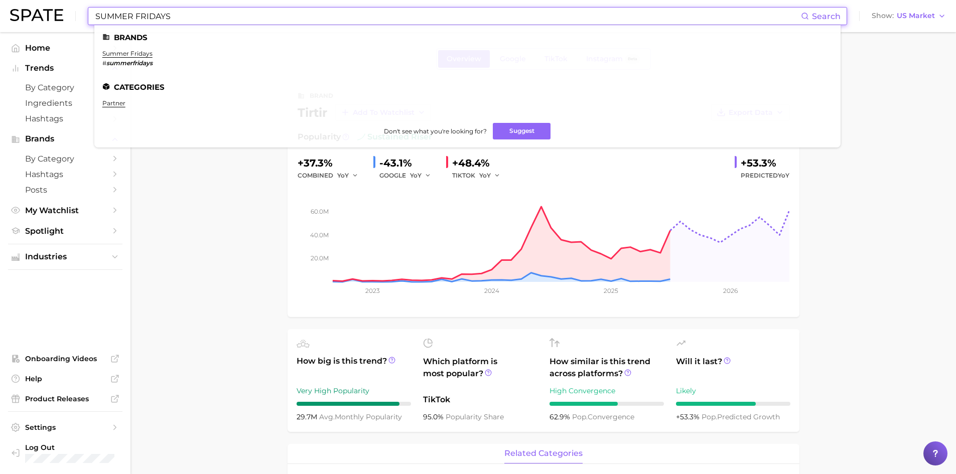
type input "SUMMER FRIDAYS"
click at [141, 48] on ul "Brands summer fridays # summerfridays Categories partner Don't see what you're …" at bounding box center [467, 86] width 746 height 122
click at [139, 52] on link "summer fridays" at bounding box center [127, 54] width 50 height 8
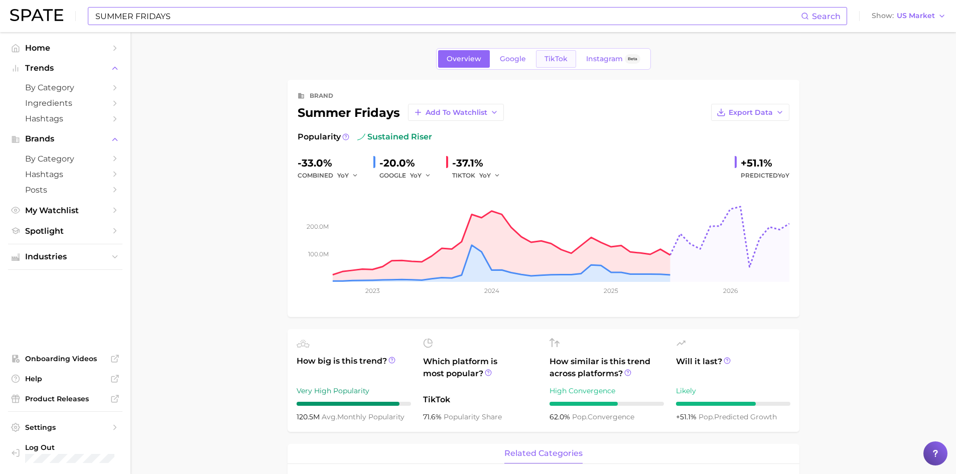
click at [540, 57] on link "TikTok" at bounding box center [556, 59] width 40 height 18
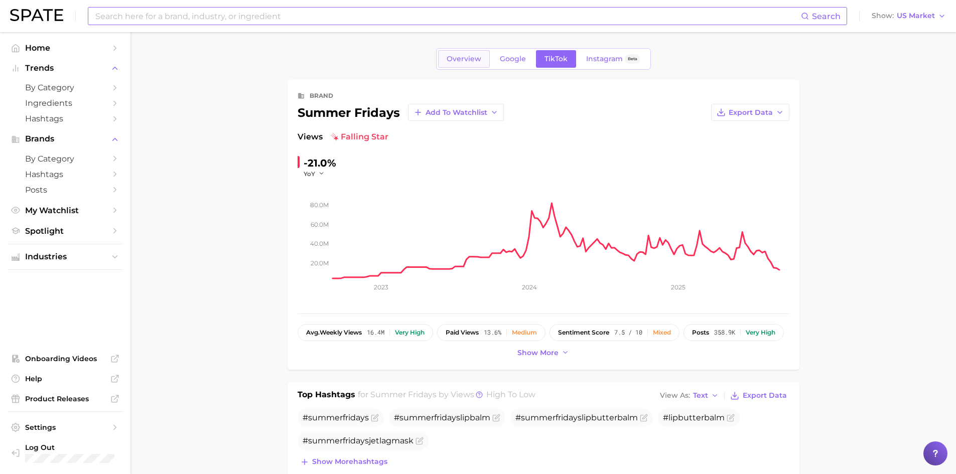
click at [476, 66] on link "Overview" at bounding box center [464, 59] width 52 height 18
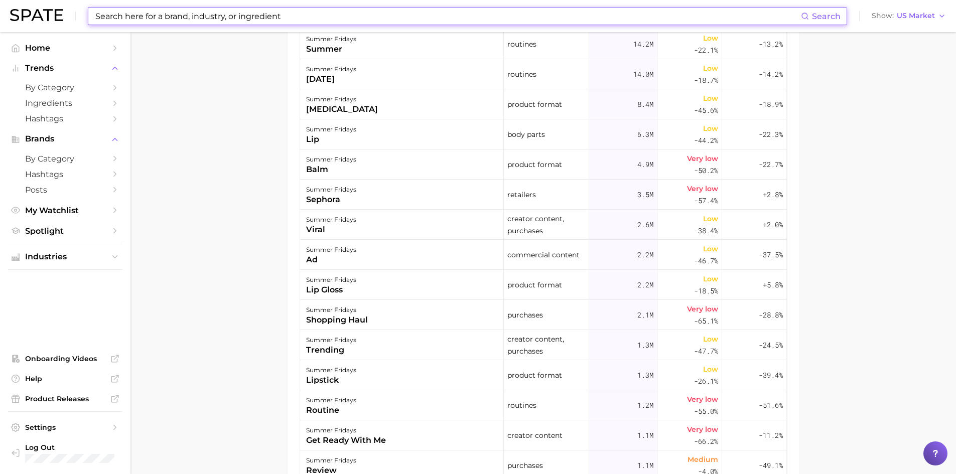
scroll to position [384, 0]
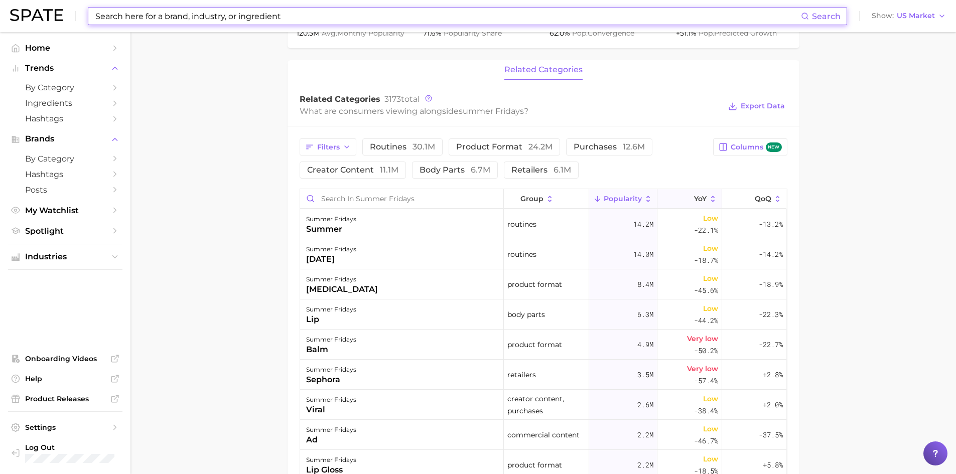
click at [683, 200] on icon at bounding box center [687, 199] width 9 height 9
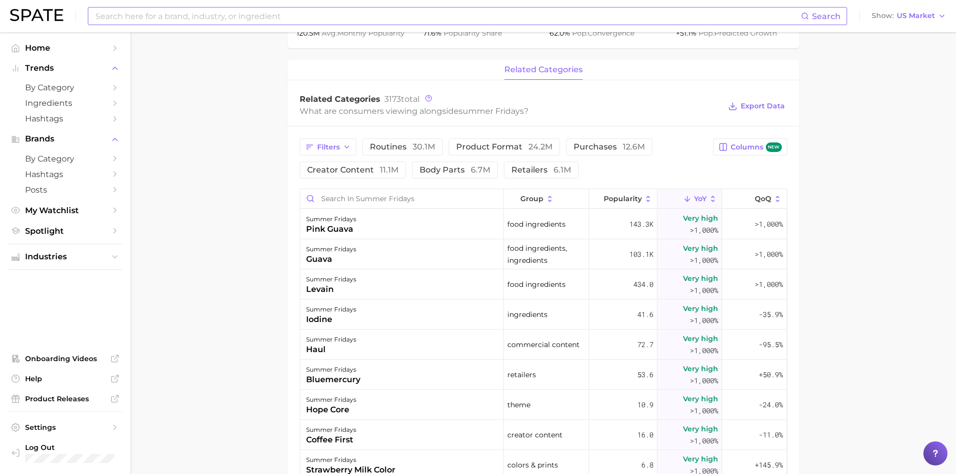
drag, startPoint x: 226, startPoint y: 25, endPoint x: 224, endPoint y: 16, distance: 9.9
click at [226, 25] on div "Search Show US Market" at bounding box center [478, 16] width 936 height 32
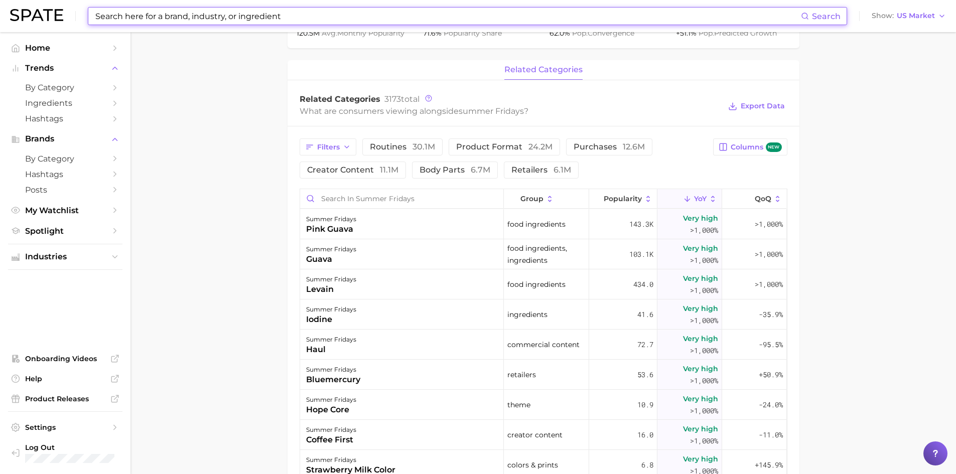
click at [224, 16] on input at bounding box center [447, 16] width 706 height 17
paste input "FENTY"
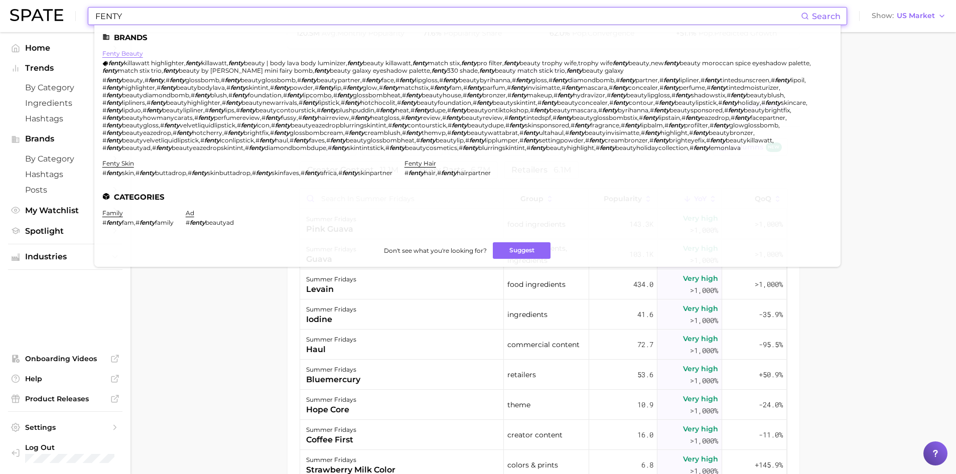
type input "FENTY"
click at [128, 52] on link "fenty beauty" at bounding box center [122, 54] width 41 height 8
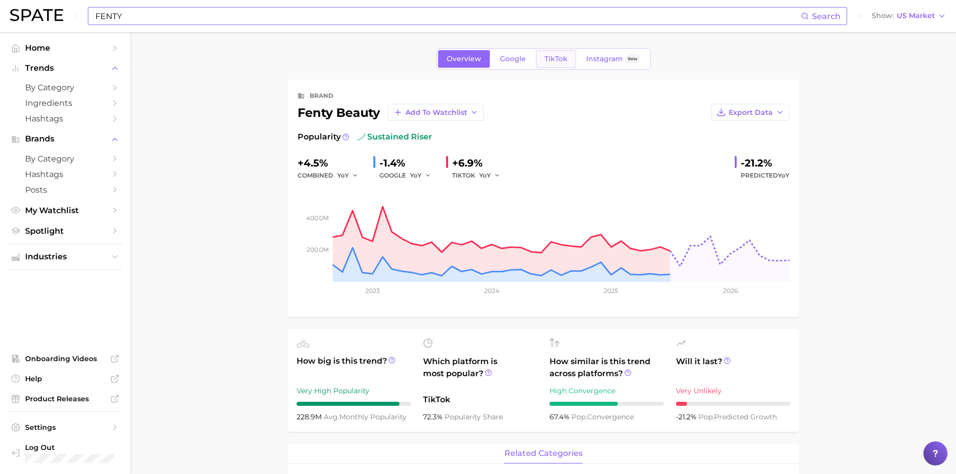
click at [571, 58] on link "TikTok" at bounding box center [556, 59] width 40 height 18
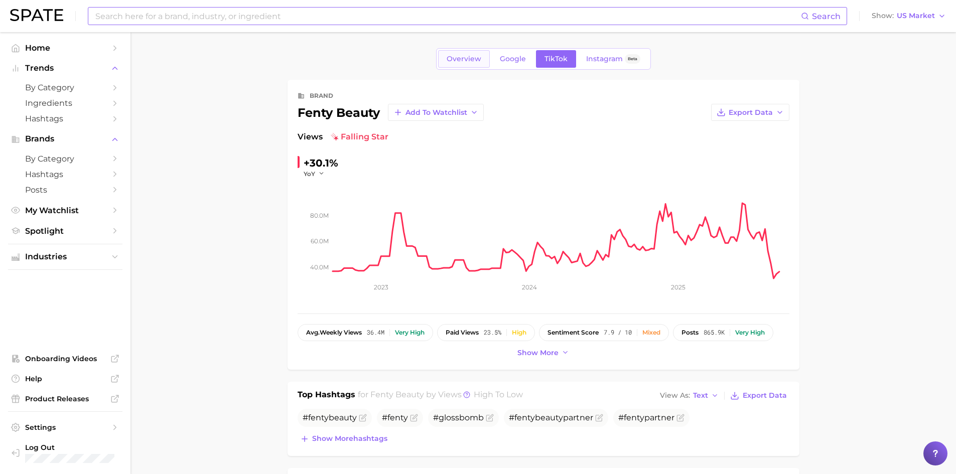
click at [471, 64] on link "Overview" at bounding box center [464, 59] width 52 height 18
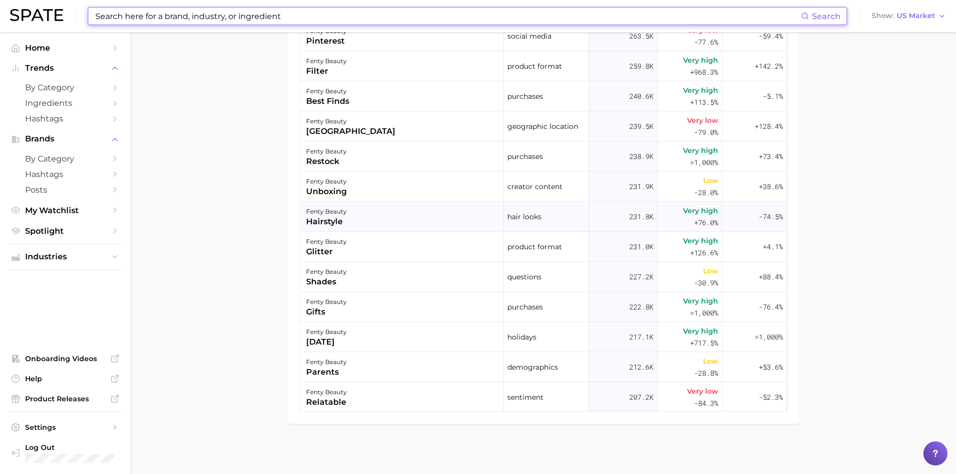
scroll to position [2559, 0]
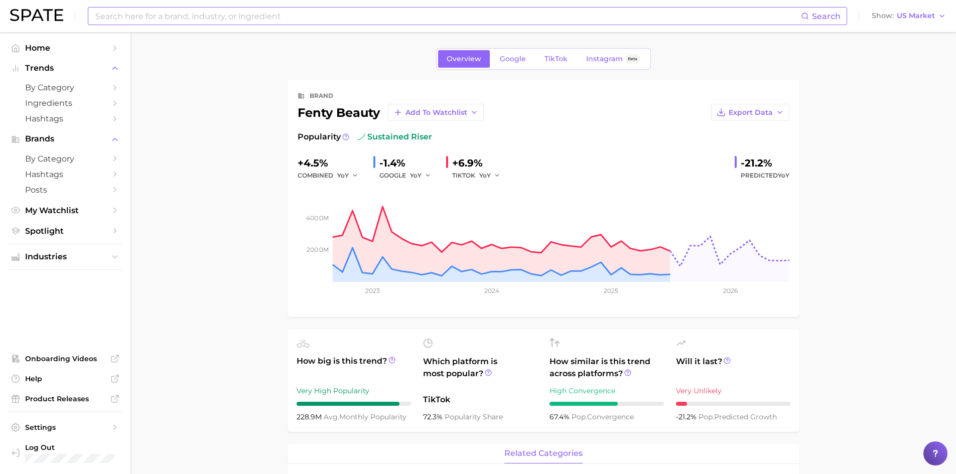
scroll to position [50, 0]
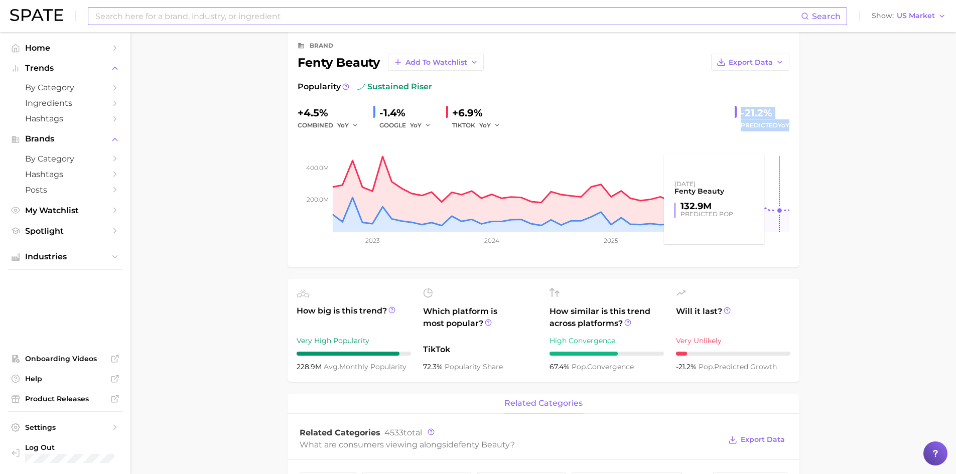
drag, startPoint x: 775, startPoint y: 159, endPoint x: 560, endPoint y: 206, distance: 219.8
click at [756, 175] on div "+4.5% combined YoY -1.4% GOOGLE YoY +6.9% TIKTOK YoY -21.2% Predicted YoY 200.0…" at bounding box center [544, 181] width 492 height 152
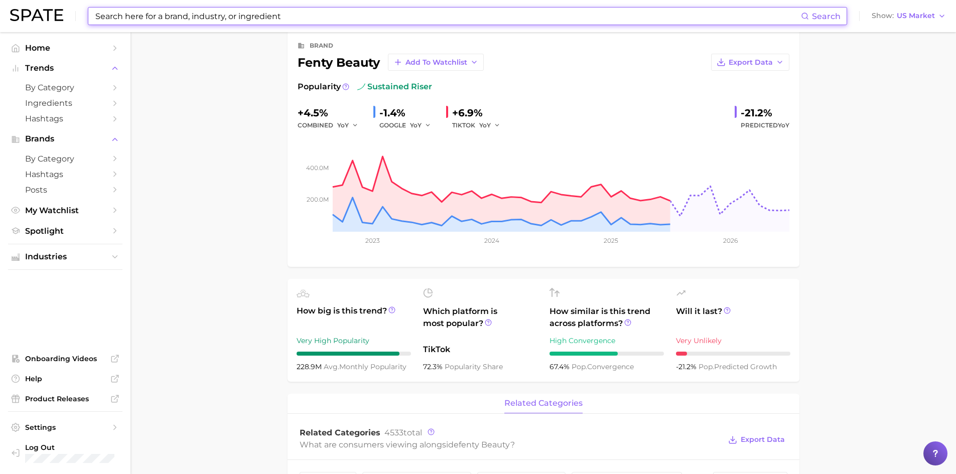
drag, startPoint x: 319, startPoint y: 18, endPoint x: 323, endPoint y: 21, distance: 5.7
click at [319, 17] on input at bounding box center [447, 16] width 706 height 17
drag, startPoint x: 310, startPoint y: 21, endPoint x: 265, endPoint y: 22, distance: 44.2
click at [265, 22] on input at bounding box center [447, 16] width 706 height 17
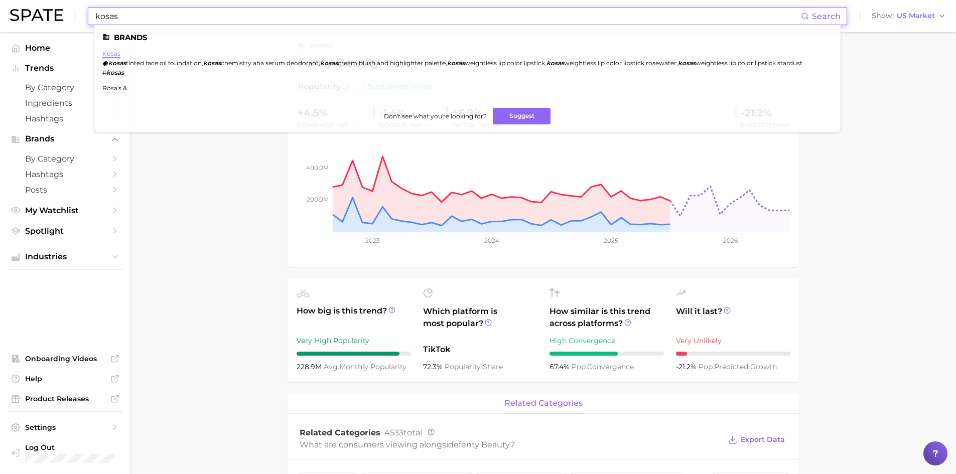
type input "kosas"
click at [112, 53] on link "kosas" at bounding box center [111, 54] width 18 height 8
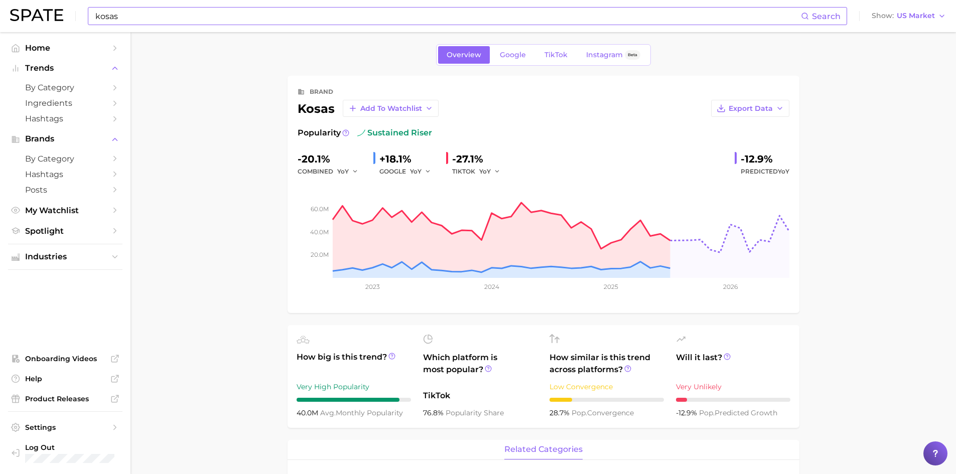
scroll to position [2, 0]
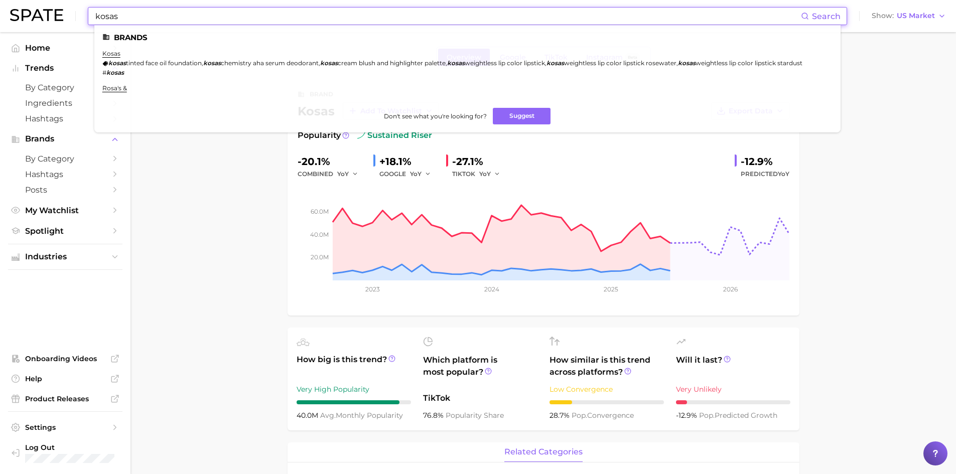
click at [212, 13] on input "kosas" at bounding box center [447, 16] width 706 height 17
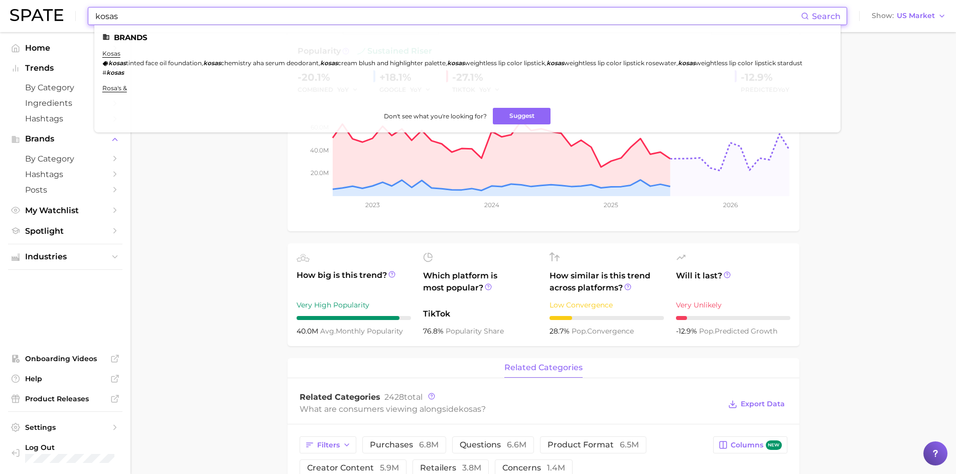
scroll to position [94, 0]
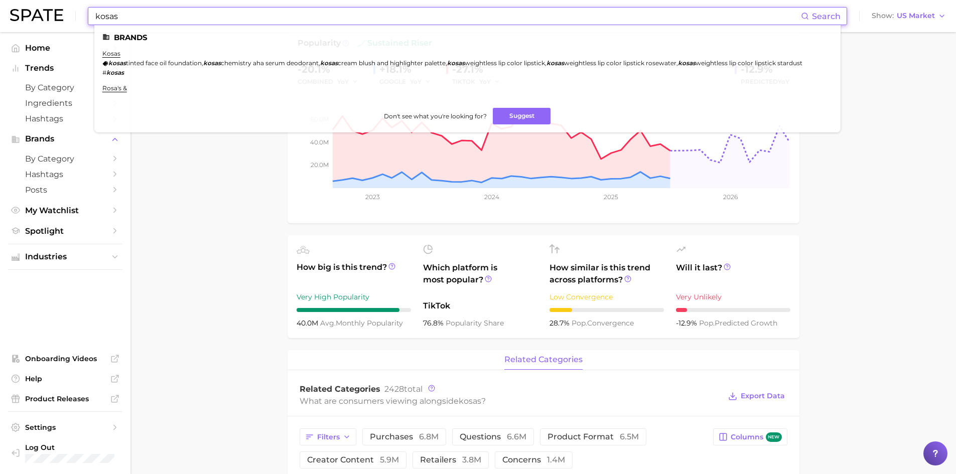
click at [272, 295] on main "Overview Google TikTok Instagram Beta brand kosas Add to Watchlist Export Data …" at bounding box center [542, 476] width 825 height 1077
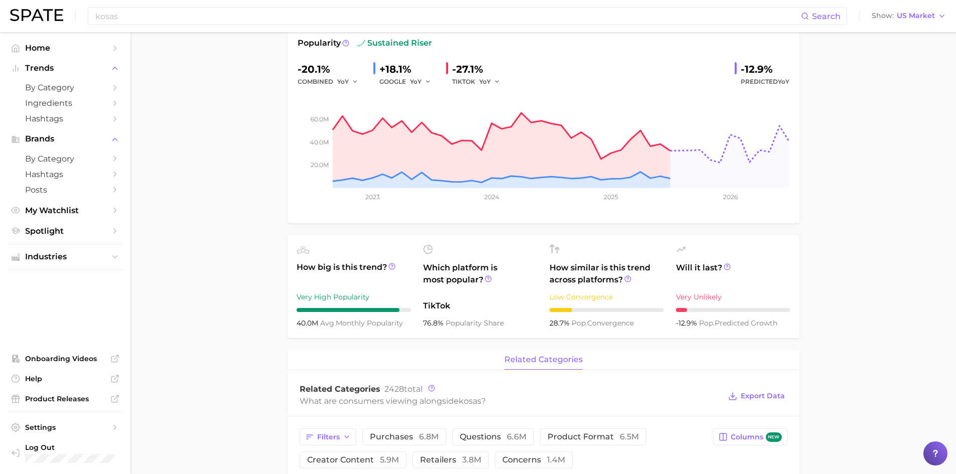
scroll to position [0, 0]
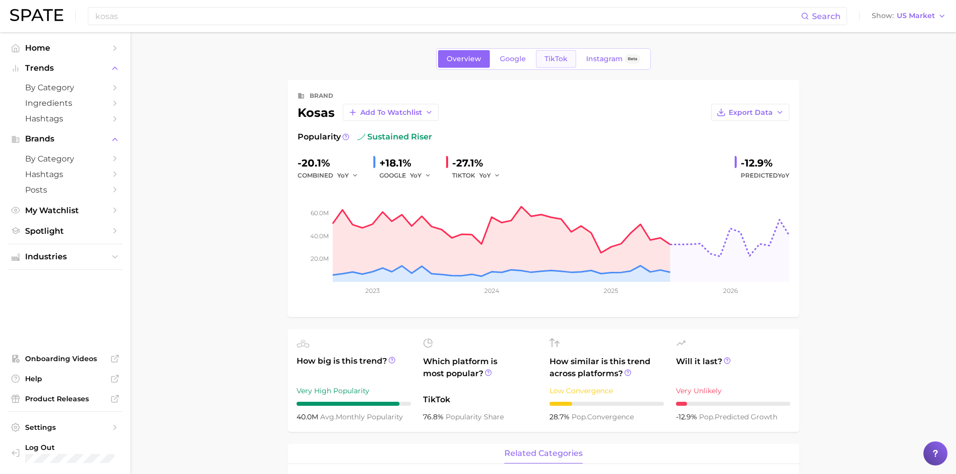
click at [556, 56] on span "TikTok" at bounding box center [555, 59] width 23 height 9
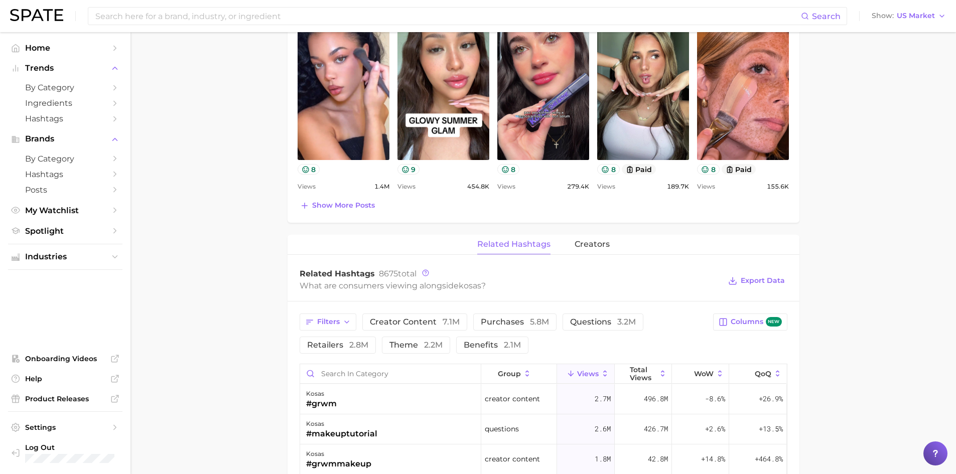
scroll to position [523, 0]
click at [389, 375] on input "Search in category" at bounding box center [390, 373] width 181 height 19
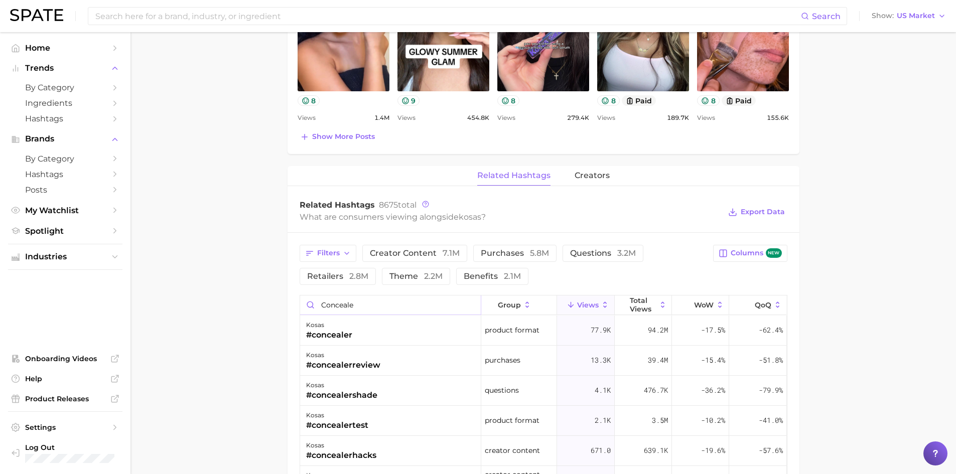
scroll to position [592, 0]
type input "c"
type input "b"
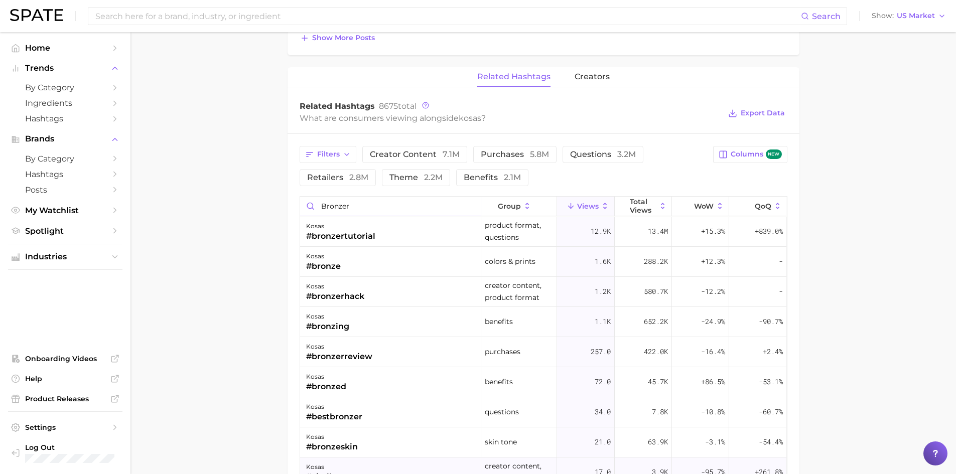
scroll to position [692, 0]
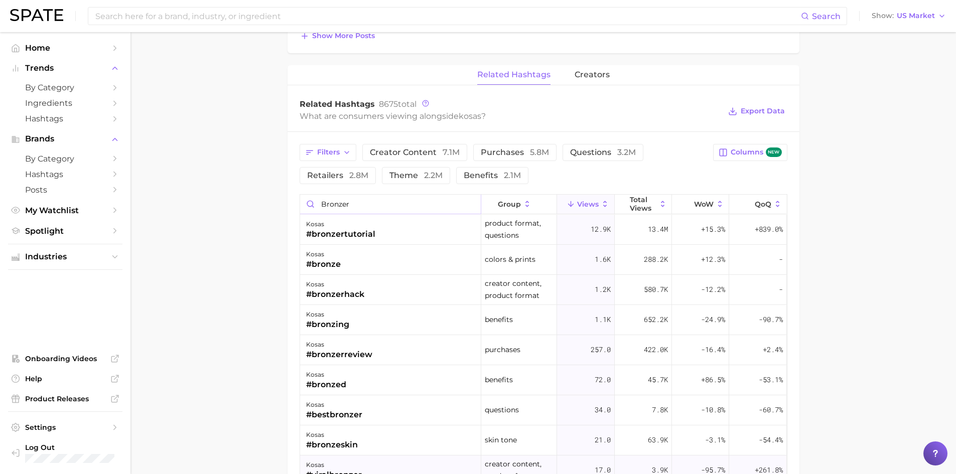
type input "bronzer"
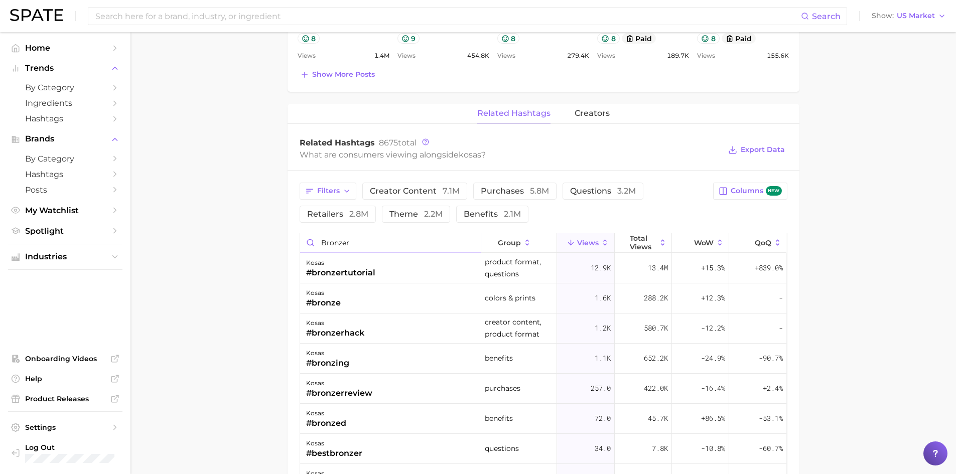
scroll to position [642, 0]
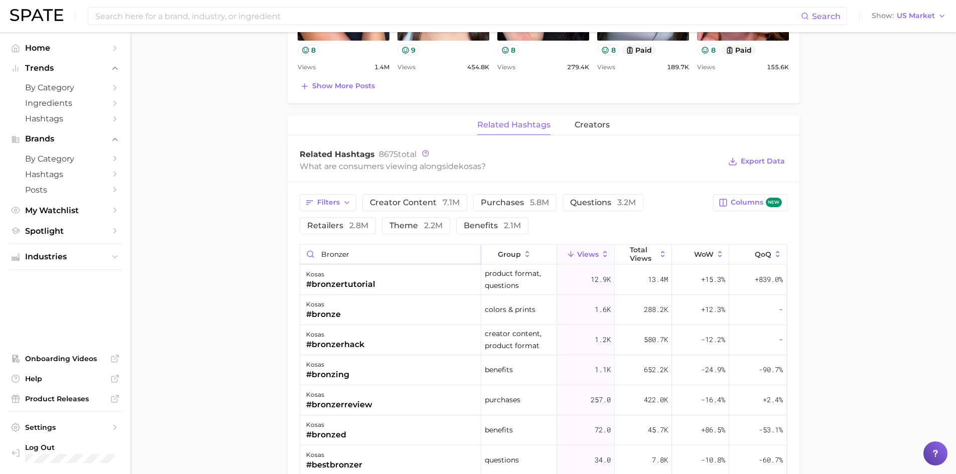
click at [364, 254] on input "bronzer" at bounding box center [390, 254] width 181 height 19
drag, startPoint x: 364, startPoint y: 254, endPoint x: 300, endPoint y: 243, distance: 65.3
click at [318, 253] on input "bronzer" at bounding box center [390, 254] width 181 height 19
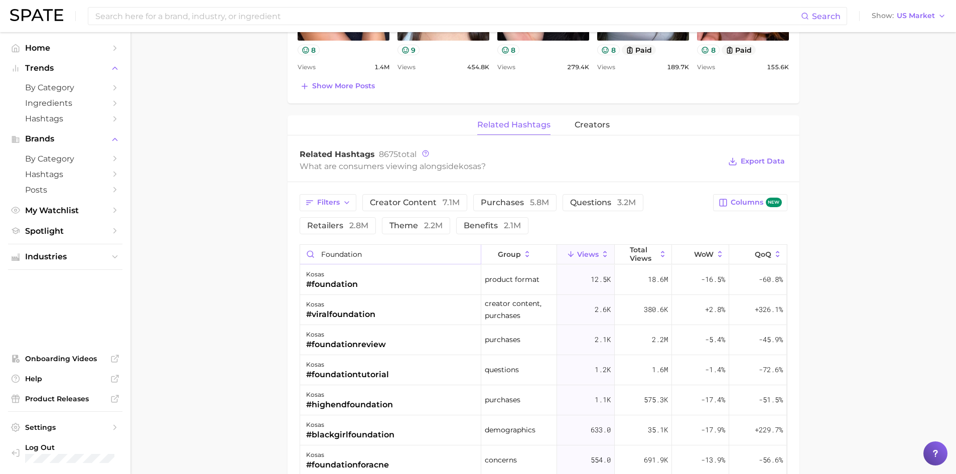
type input "foundation"
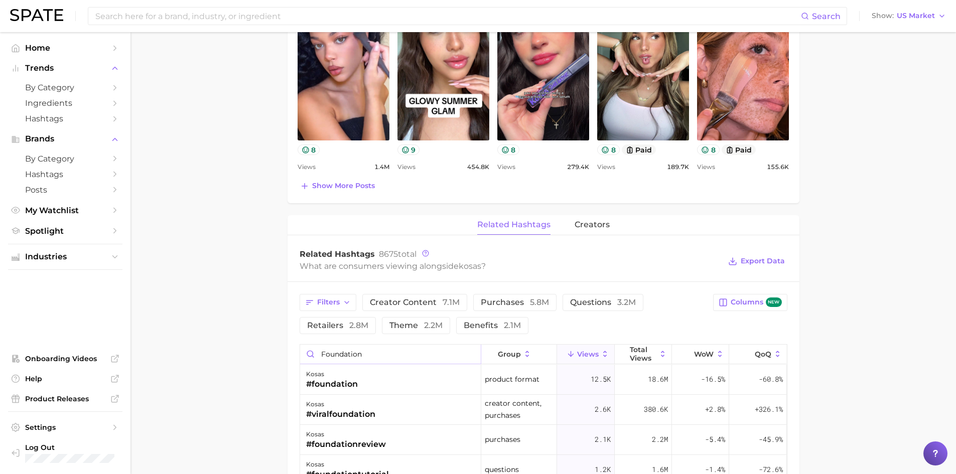
scroll to position [652, 0]
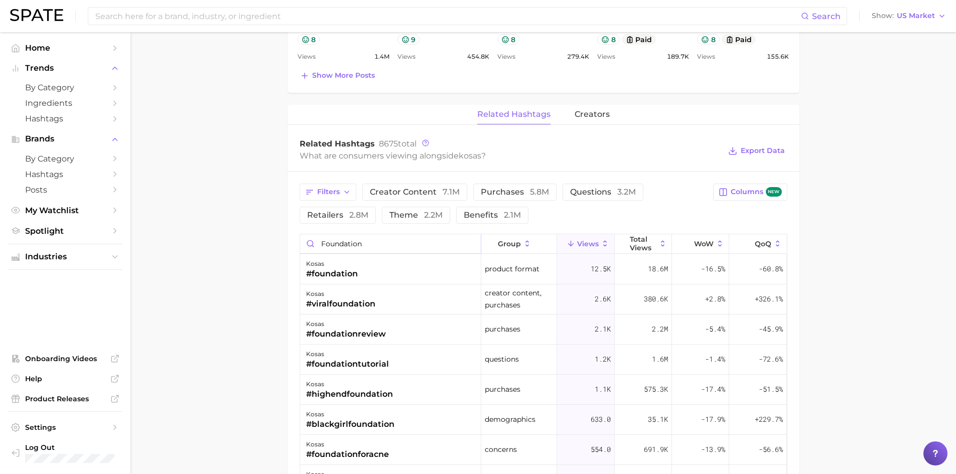
click at [371, 239] on input "foundation" at bounding box center [390, 243] width 181 height 19
drag, startPoint x: 371, startPoint y: 246, endPoint x: 264, endPoint y: 254, distance: 106.7
click at [265, 254] on main "Overview Google TikTok Instagram Beta brand kosas Add to Watchlist Export Data …" at bounding box center [542, 75] width 825 height 1390
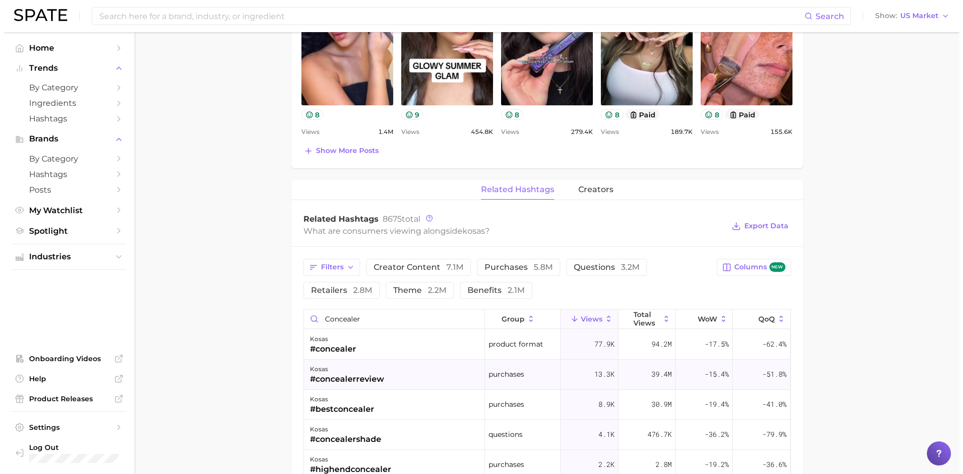
scroll to position [652, 0]
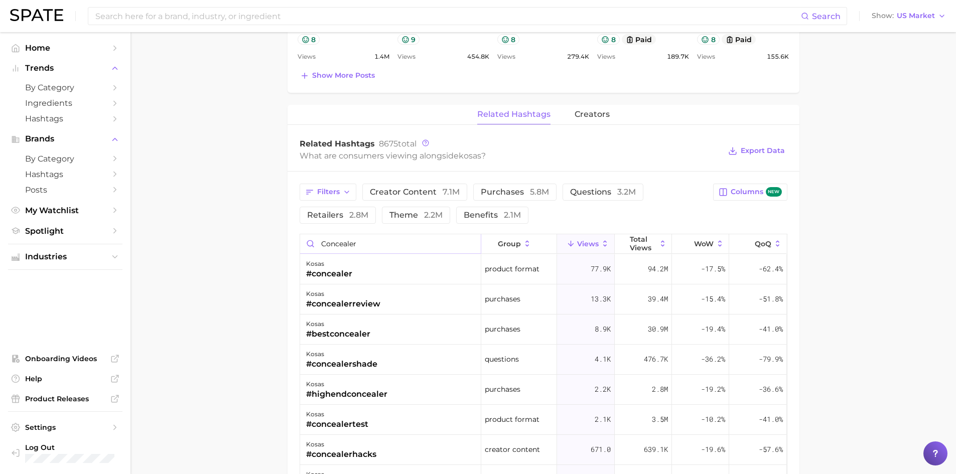
click at [335, 251] on input "concealer" at bounding box center [390, 243] width 181 height 19
click at [361, 235] on input "concealer" at bounding box center [390, 243] width 181 height 19
drag, startPoint x: 353, startPoint y: 239, endPoint x: 331, endPoint y: 230, distance: 23.9
click at [330, 239] on input "concealer" at bounding box center [390, 243] width 181 height 19
type input "c"
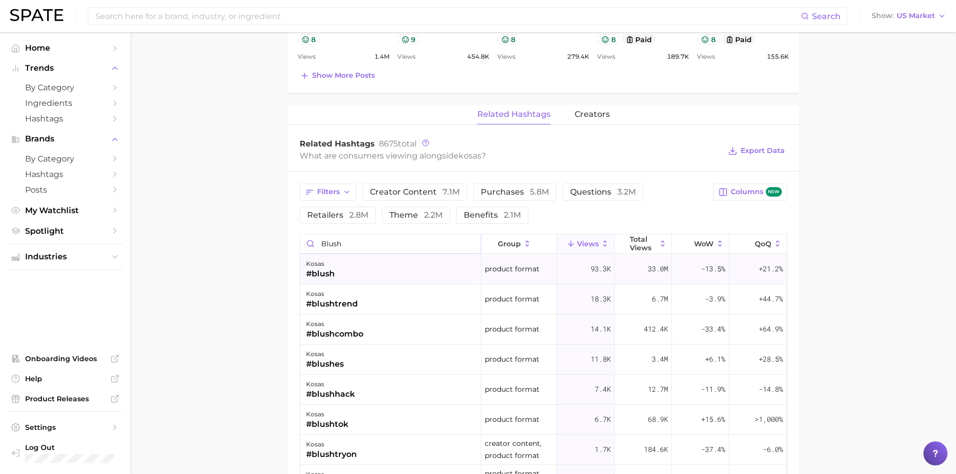
type input "blush"
click at [348, 276] on div "kosas #blush" at bounding box center [390, 269] width 181 height 30
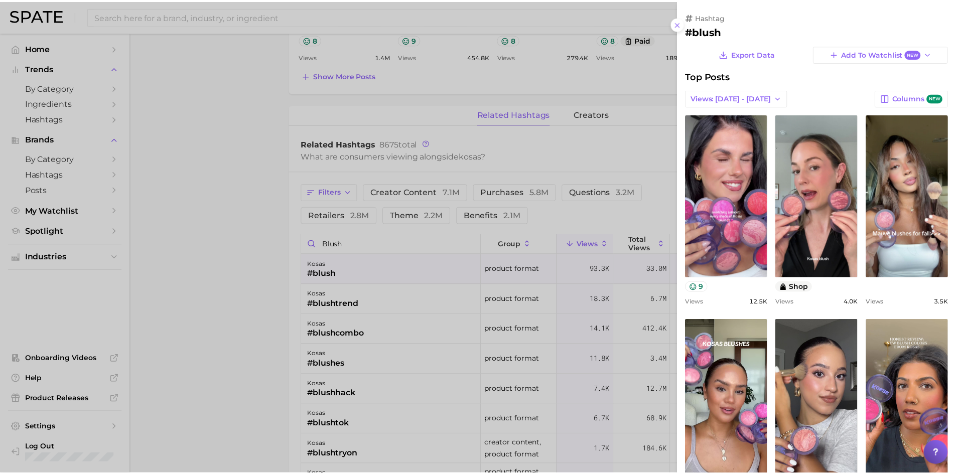
scroll to position [0, 0]
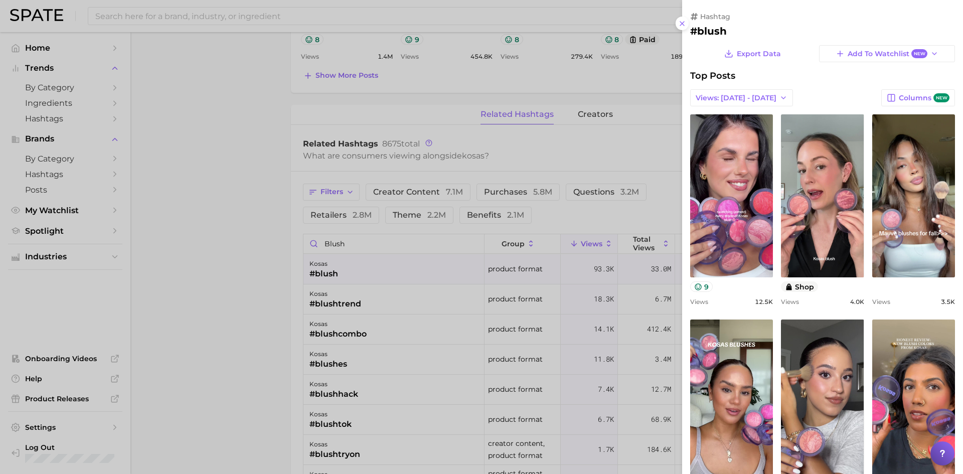
click at [584, 203] on div at bounding box center [481, 237] width 963 height 474
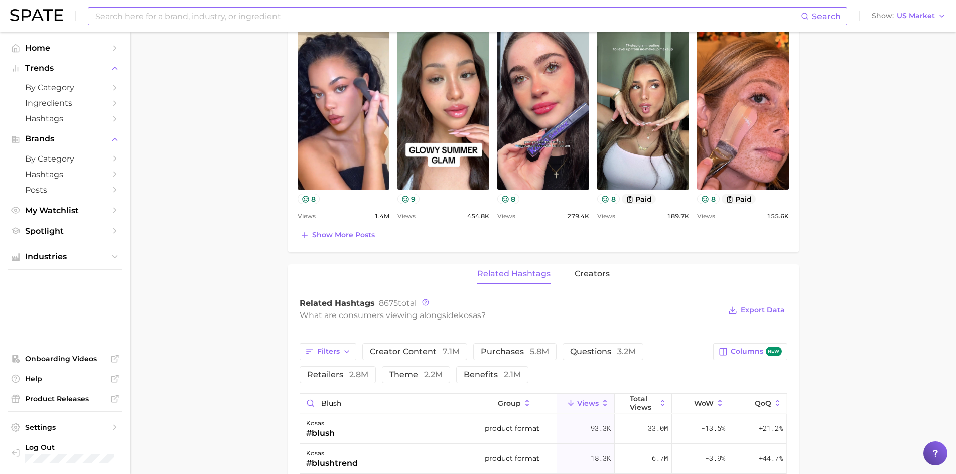
scroll to position [401, 0]
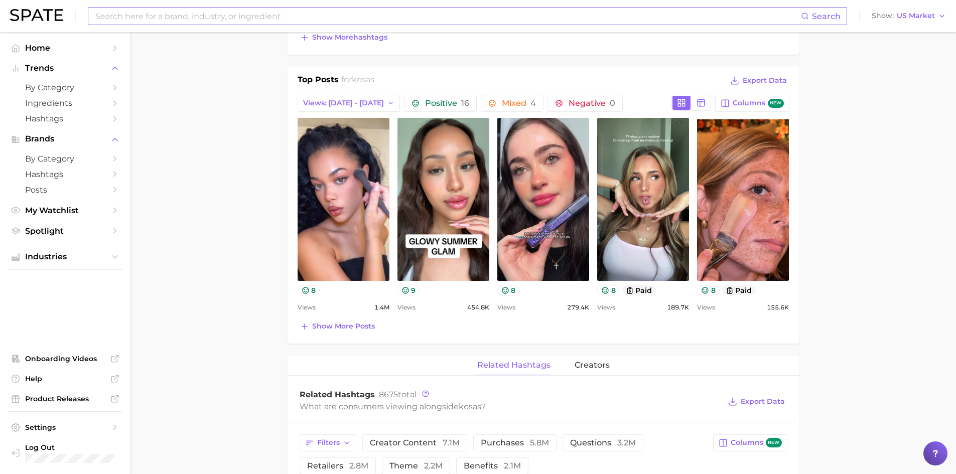
click at [251, 17] on input at bounding box center [447, 16] width 706 height 17
type input "k"
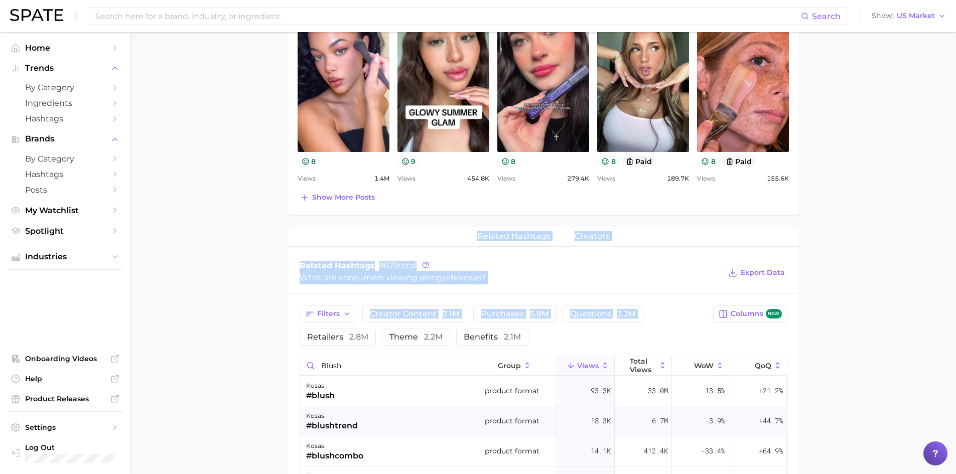
scroll to position [602, 0]
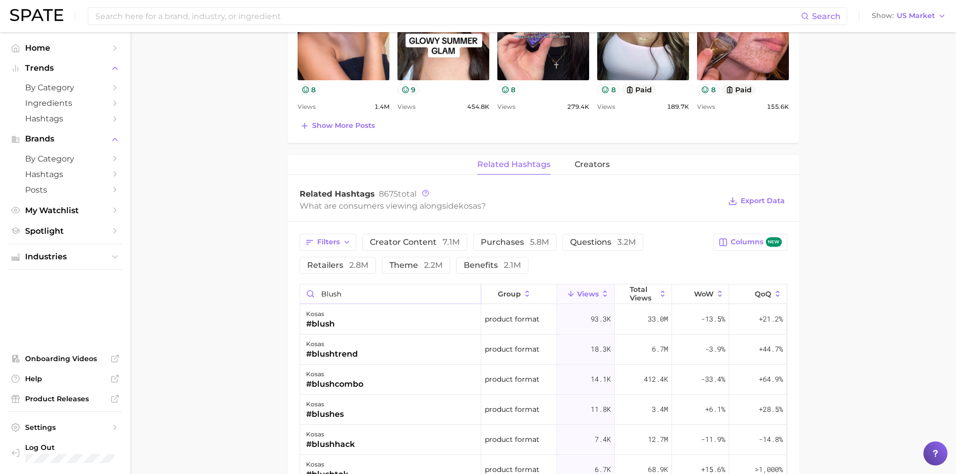
click at [375, 294] on input "blush" at bounding box center [390, 293] width 181 height 19
type input "b"
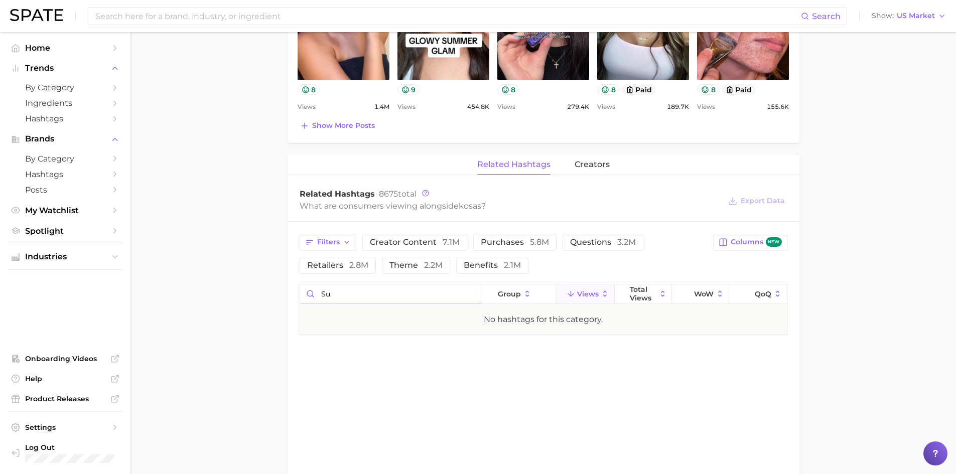
type input "s"
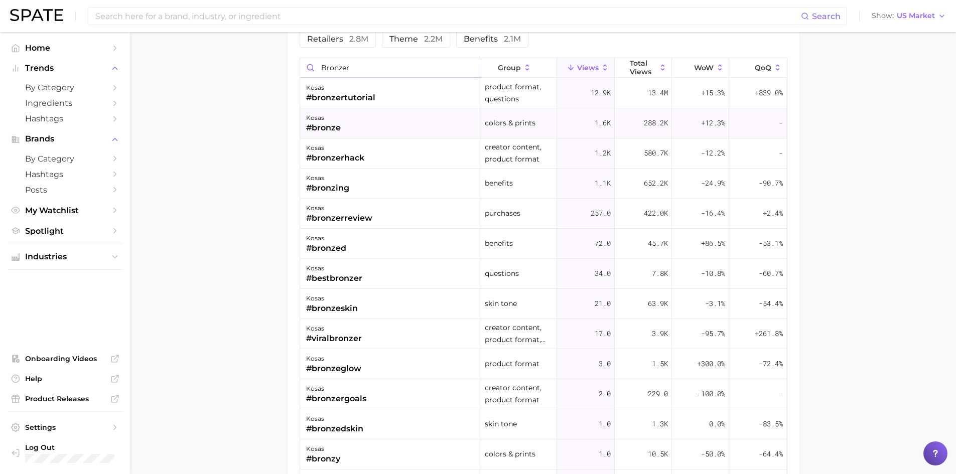
scroll to position [829, 0]
type input "bronzer"
